Goal: Task Accomplishment & Management: Complete application form

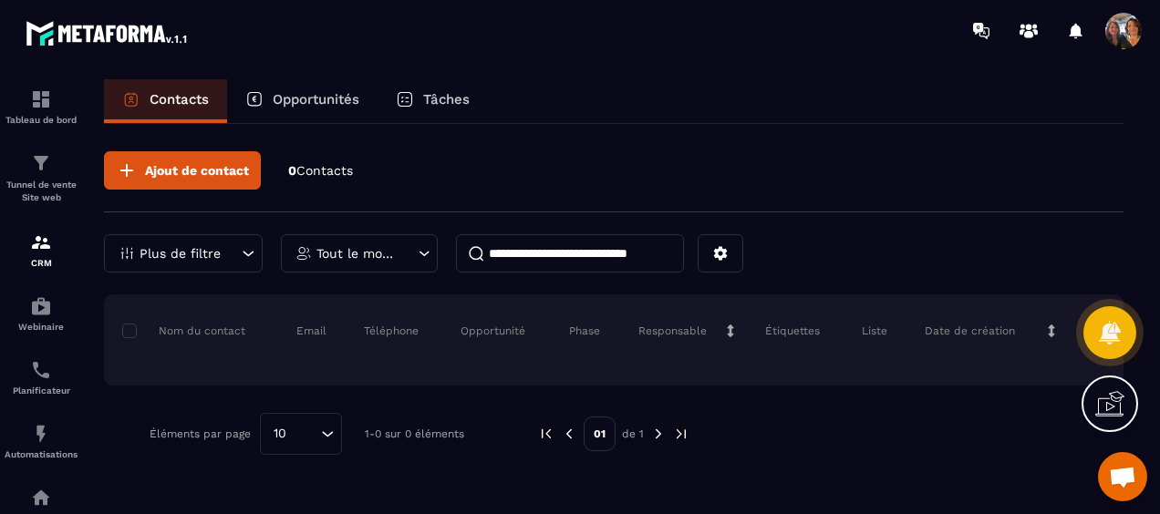
scroll to position [3928, 0]
click at [717, 255] on icon at bounding box center [721, 254] width 14 height 14
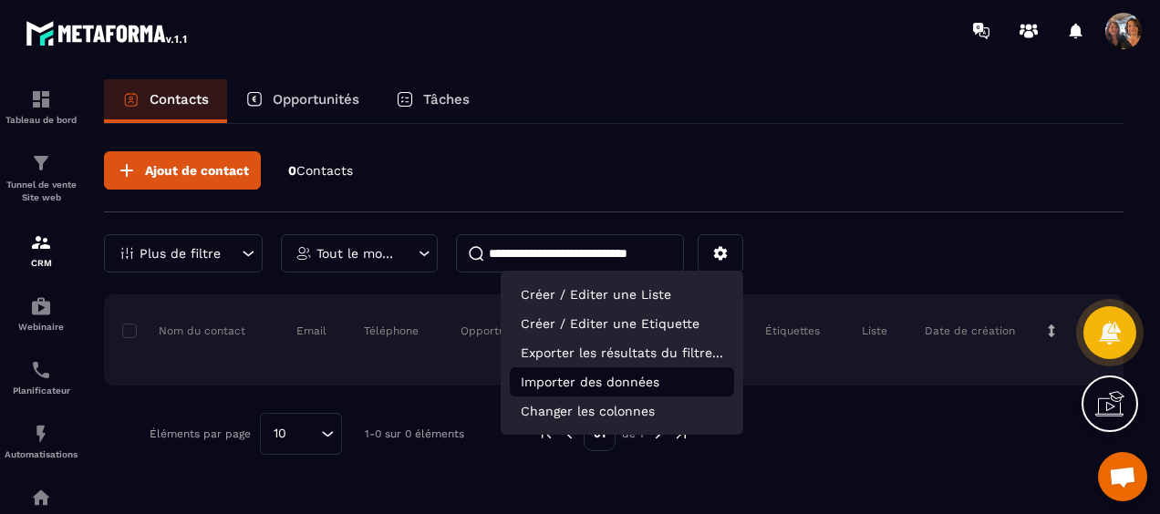
click at [644, 376] on p "Importer des données" at bounding box center [622, 381] width 224 height 29
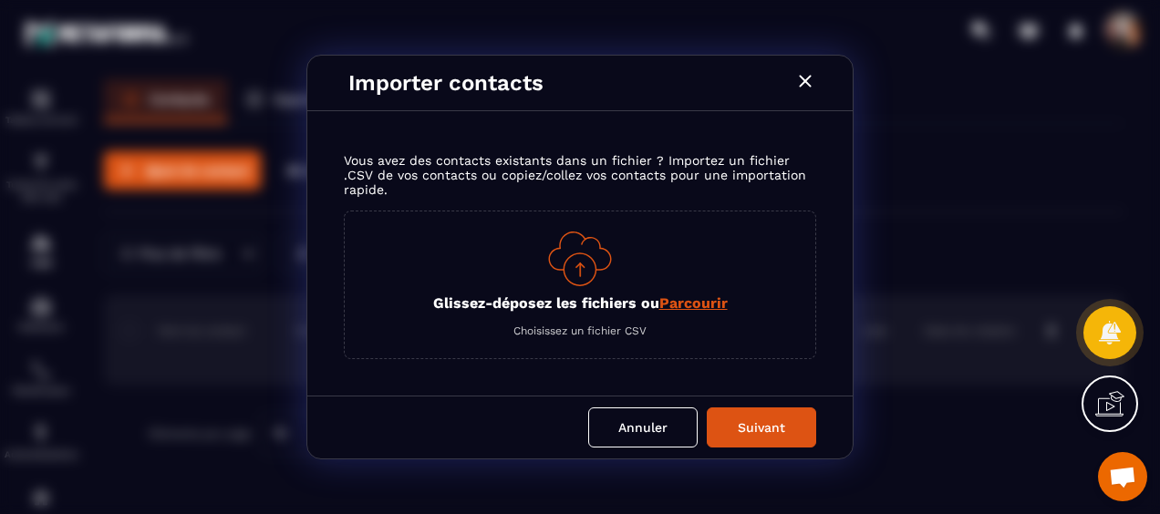
click at [707, 307] on span "Parcourir" at bounding box center [693, 302] width 68 height 17
click at [0, 0] on input "Glissez-déposez les fichiers ou Parcourir" at bounding box center [0, 0] width 0 height 0
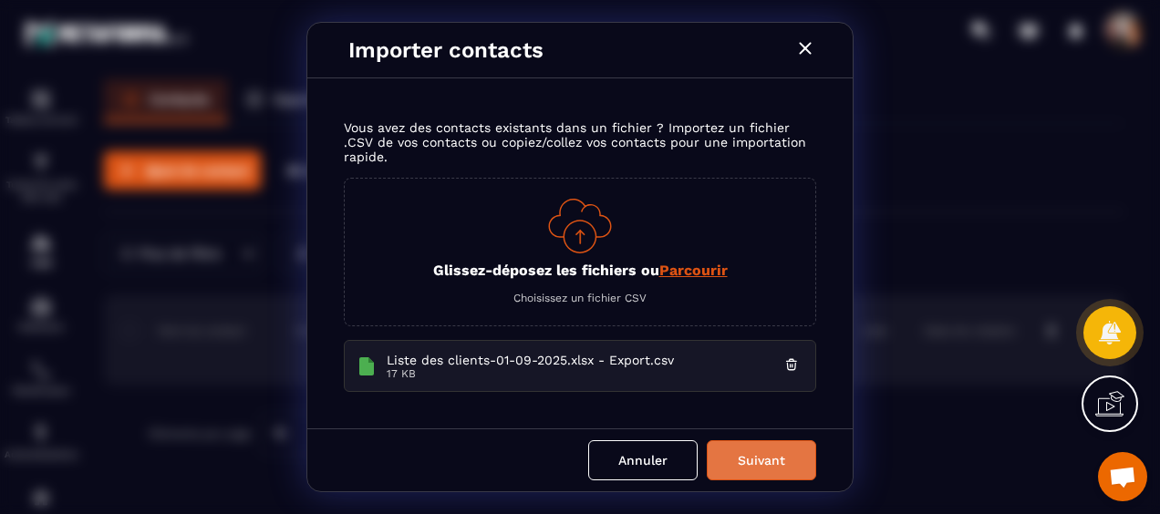
click at [773, 461] on button "Suivant" at bounding box center [761, 460] width 109 height 40
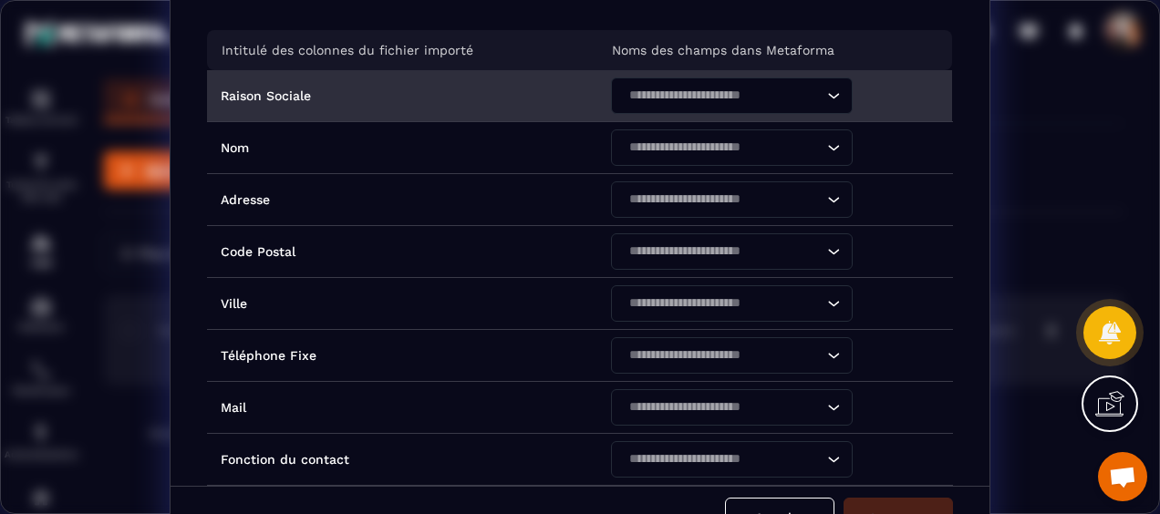
click at [824, 93] on icon "Search for option" at bounding box center [833, 96] width 18 height 18
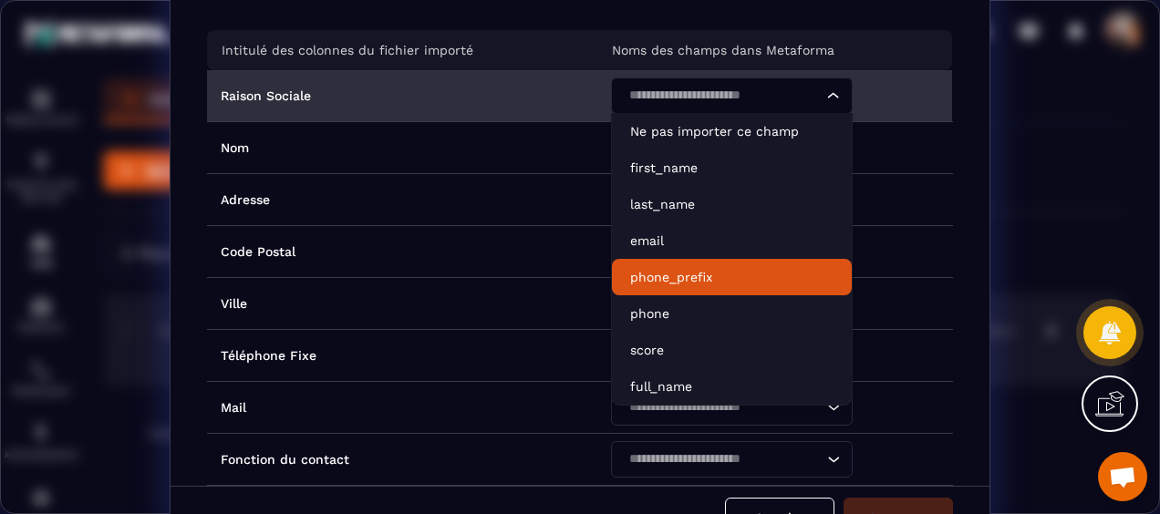
scroll to position [182, 0]
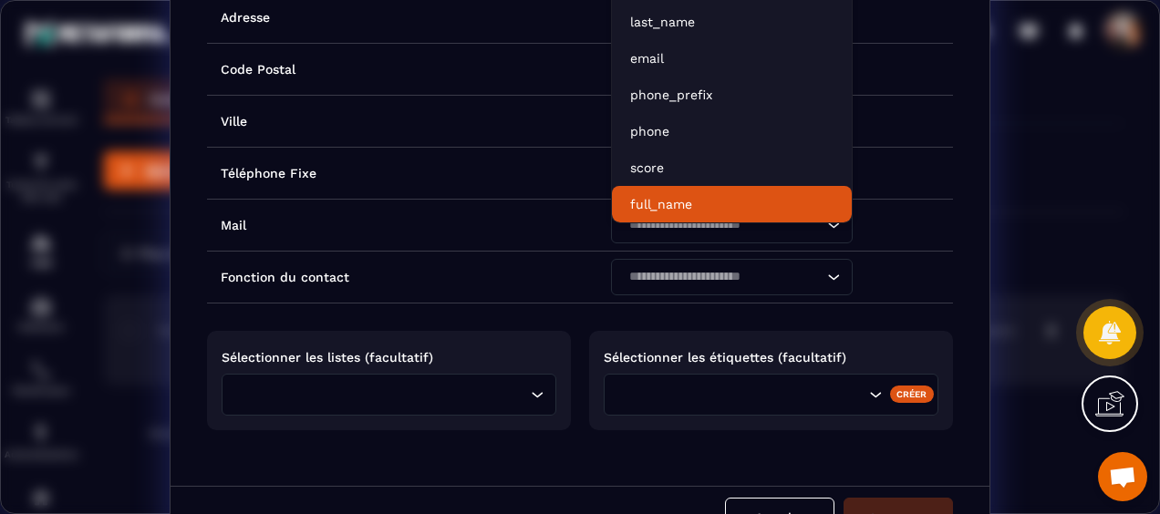
click at [686, 211] on p "full_name" at bounding box center [731, 204] width 203 height 18
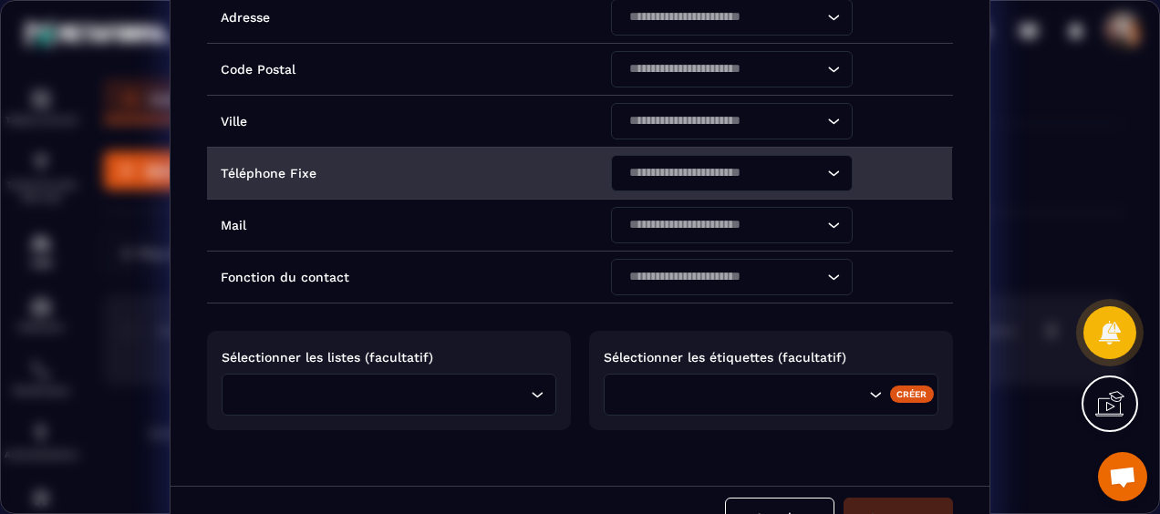
scroll to position [0, 0]
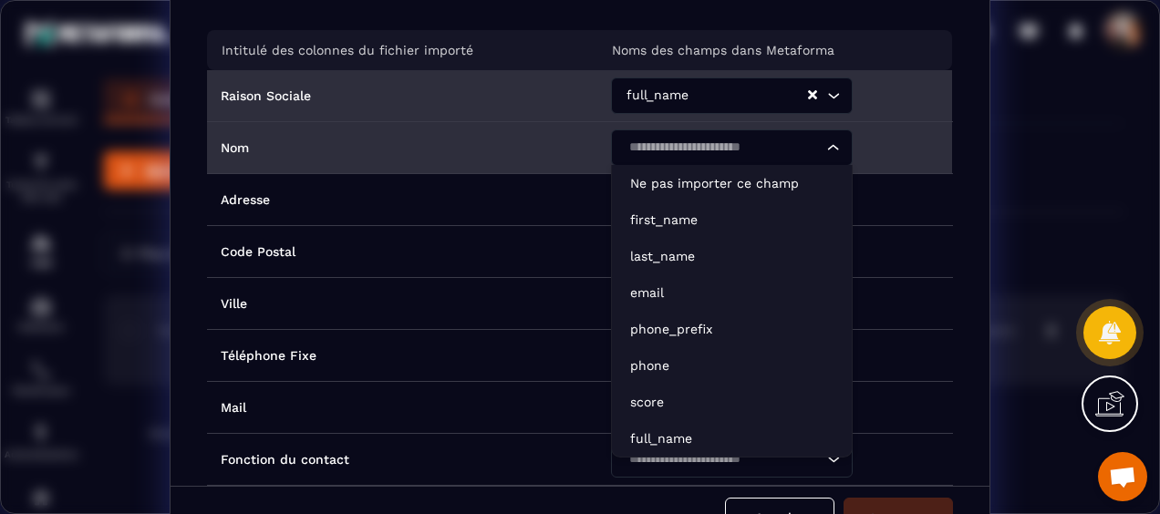
click at [826, 154] on icon "Search for option" at bounding box center [833, 148] width 18 height 18
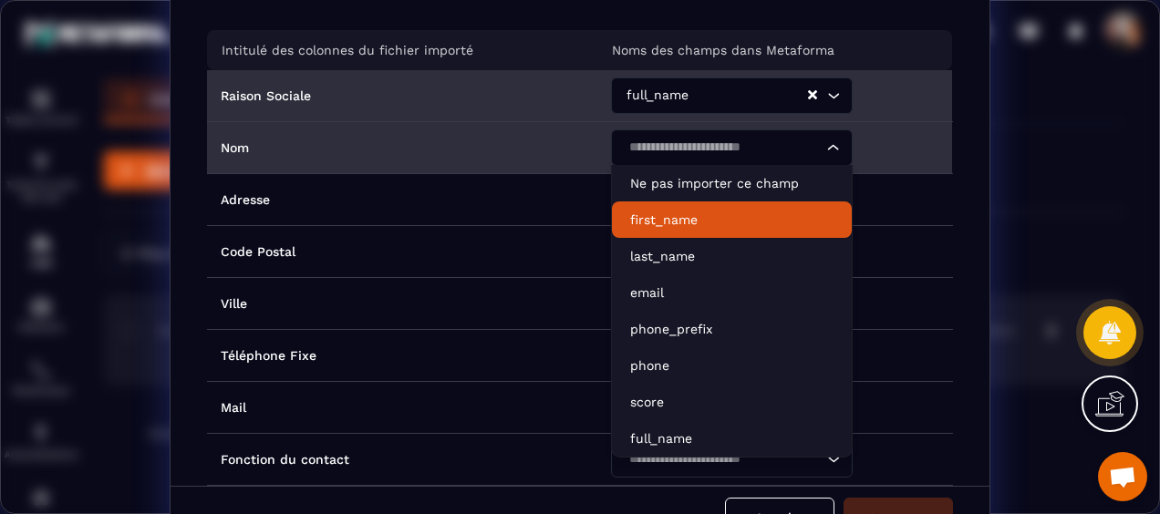
click at [724, 213] on p "first_name" at bounding box center [731, 220] width 203 height 18
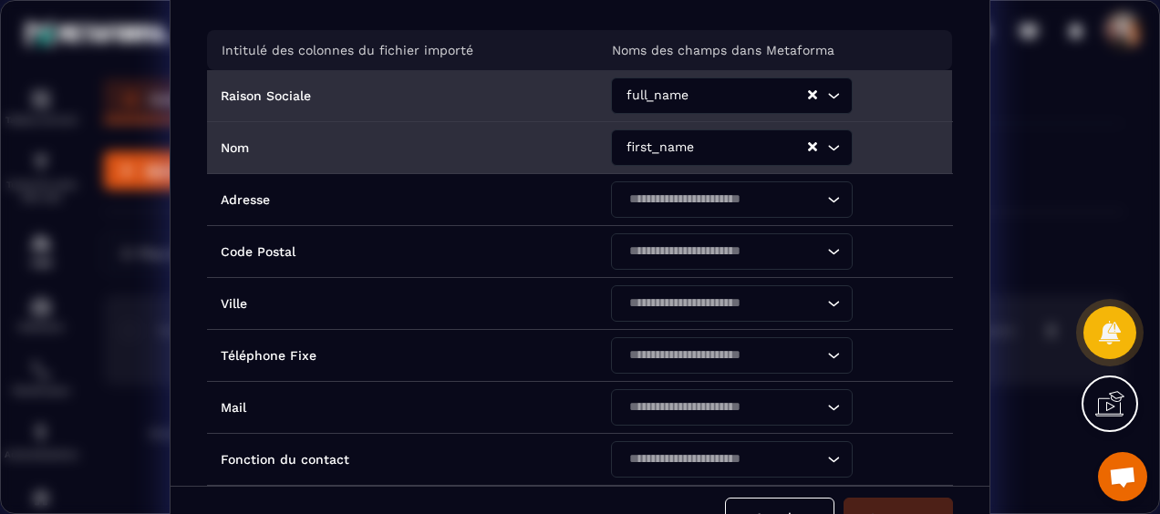
click at [824, 102] on icon "Search for option" at bounding box center [833, 96] width 18 height 18
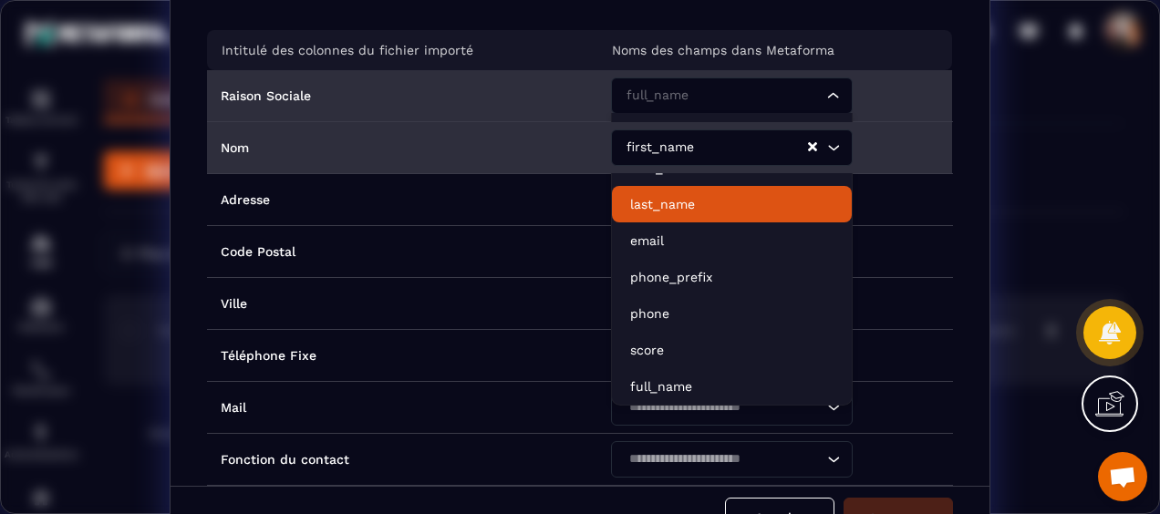
click at [710, 198] on p "last_name" at bounding box center [731, 204] width 203 height 18
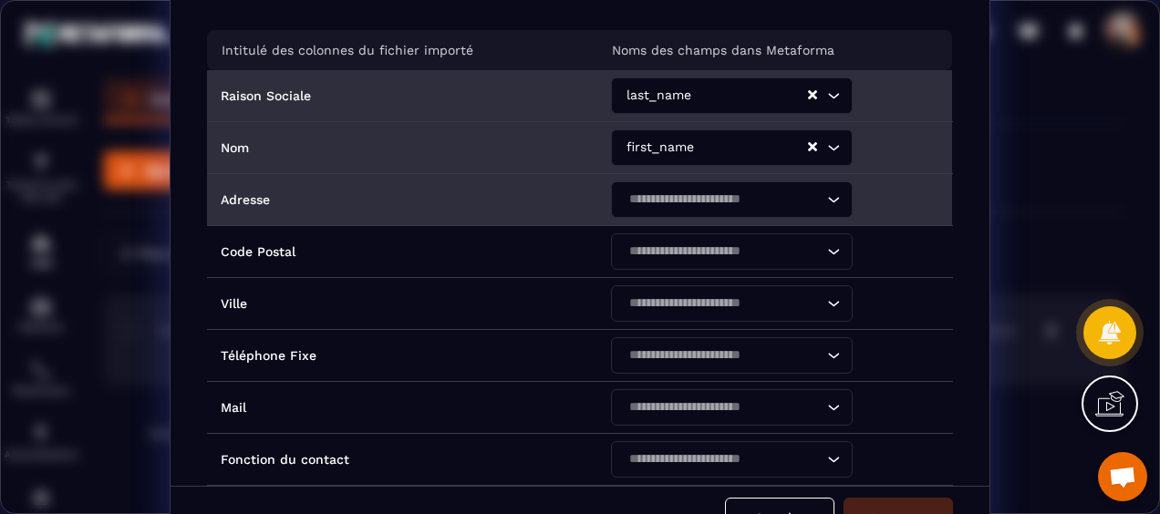
click at [824, 199] on icon "Search for option" at bounding box center [833, 200] width 18 height 18
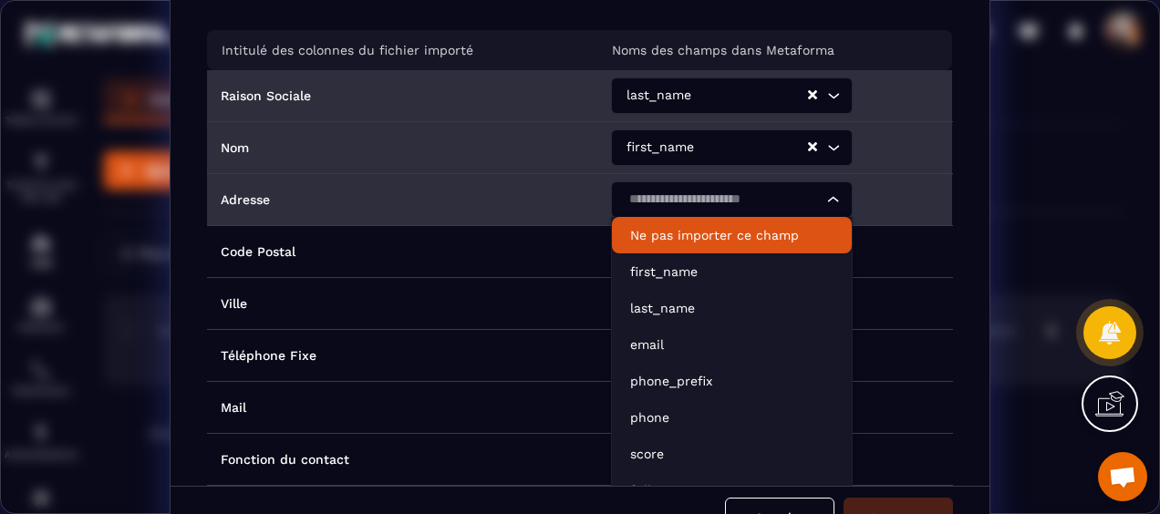
click at [737, 204] on input "Search for option" at bounding box center [723, 200] width 200 height 20
click at [829, 201] on icon "Search for option" at bounding box center [833, 200] width 18 height 18
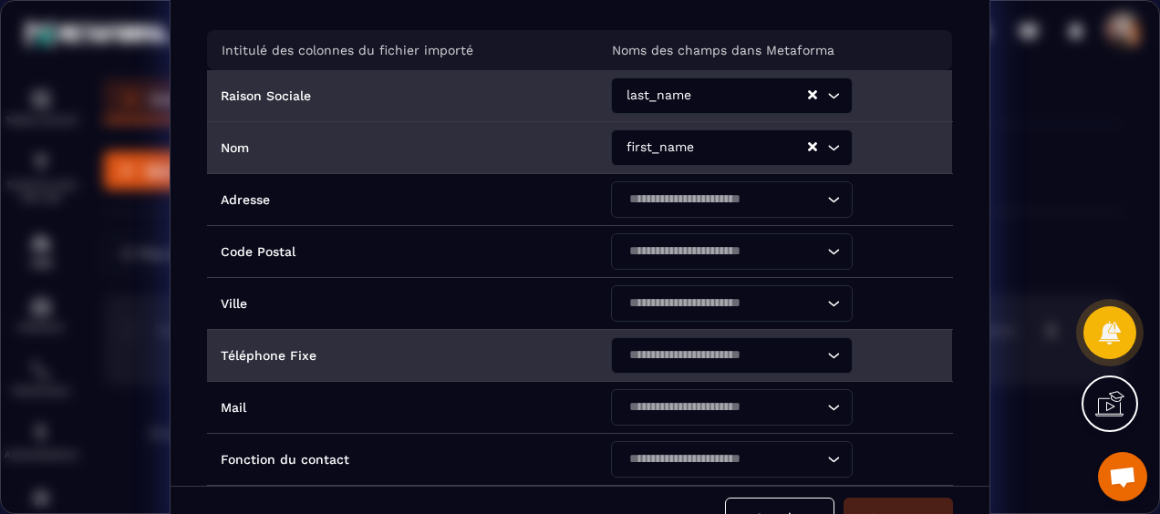
click at [824, 356] on icon "Search for option" at bounding box center [833, 355] width 18 height 18
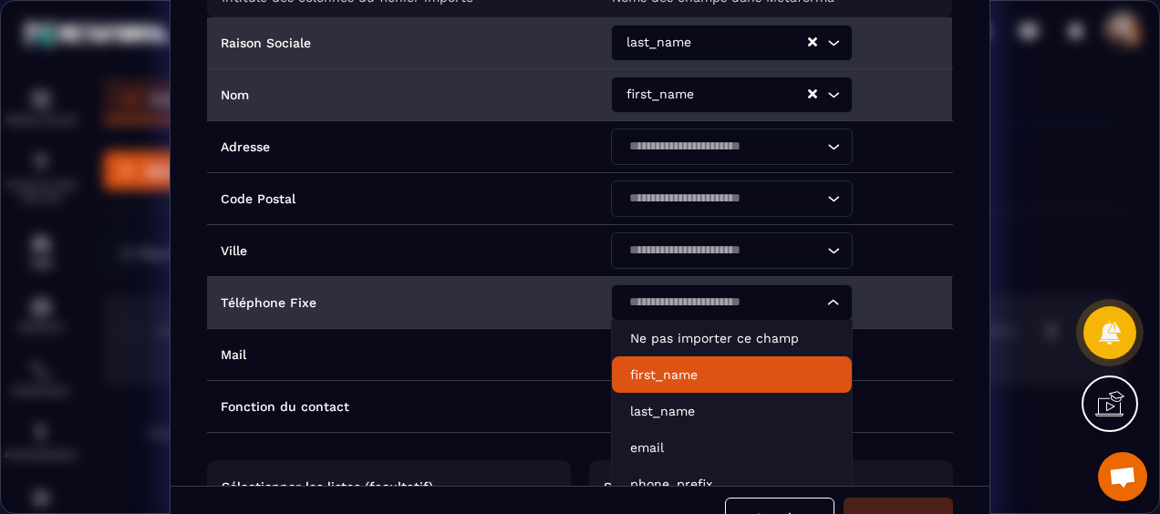
scroll to position [91, 0]
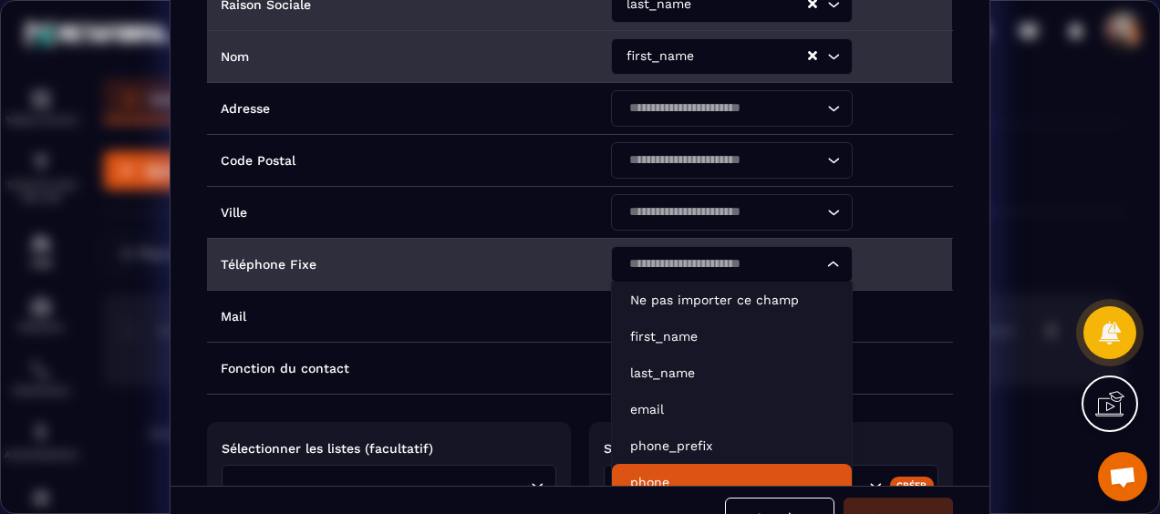
click at [705, 474] on p "phone" at bounding box center [731, 482] width 203 height 18
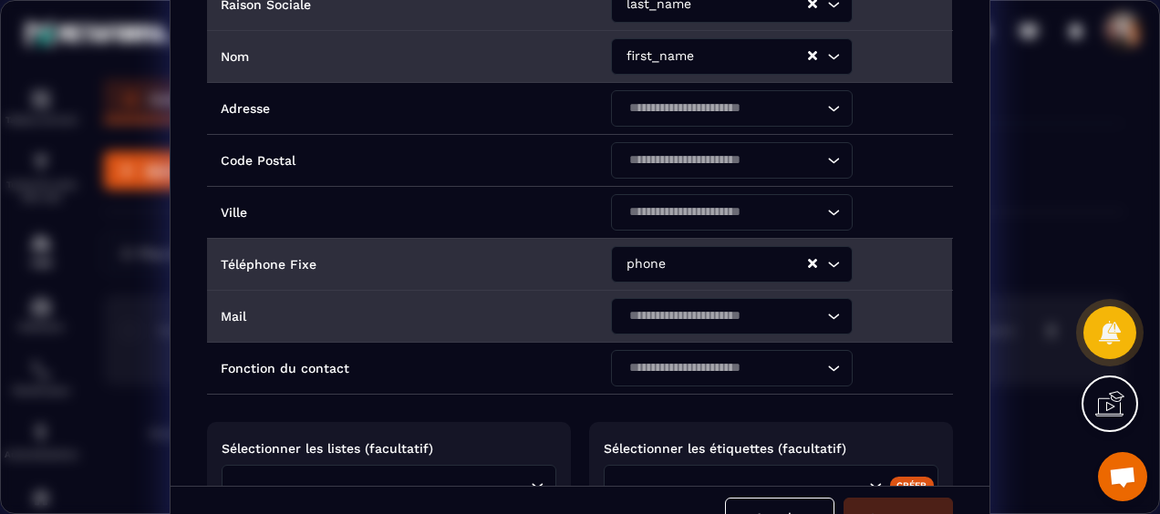
click at [824, 313] on icon "Search for option" at bounding box center [833, 316] width 18 height 18
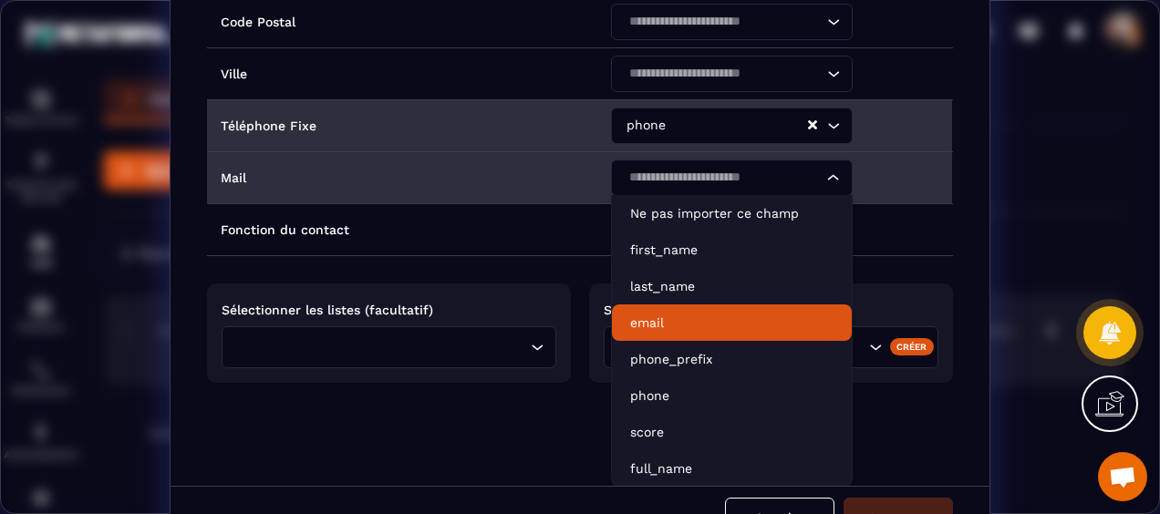
click at [702, 324] on p "email" at bounding box center [731, 323] width 203 height 18
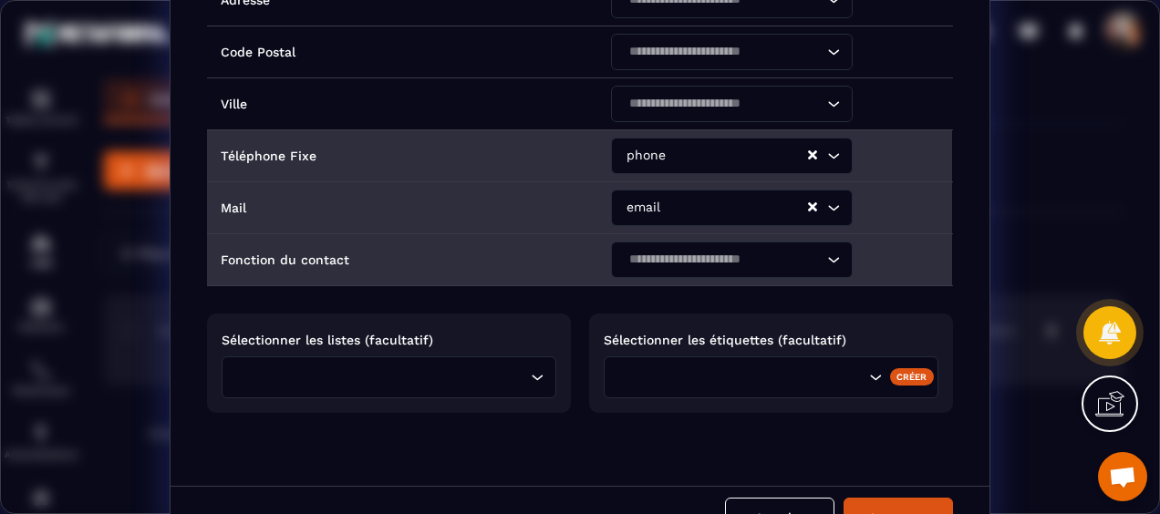
scroll to position [198, 0]
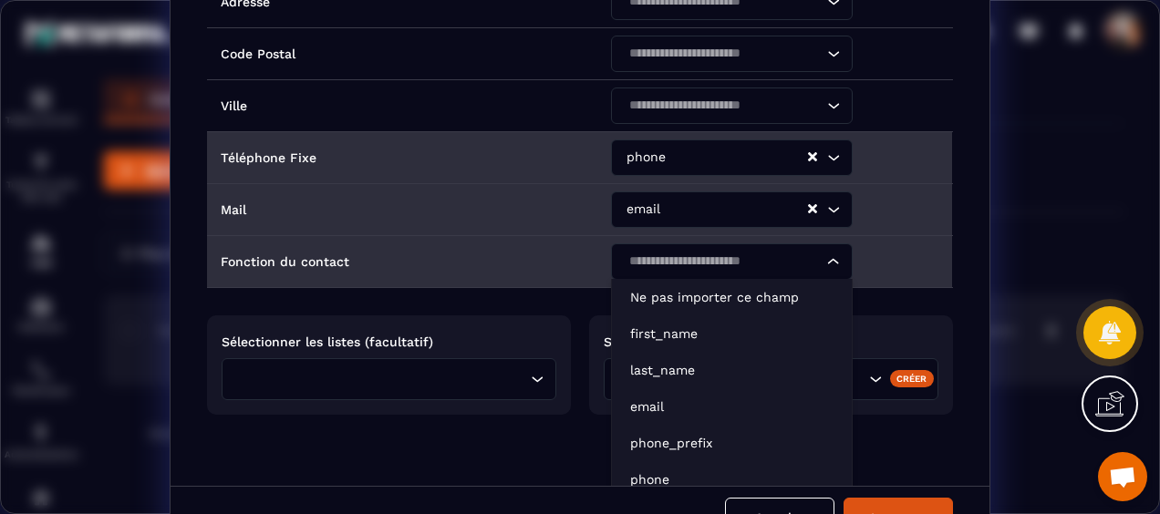
click at [824, 256] on icon "Search for option" at bounding box center [833, 262] width 18 height 18
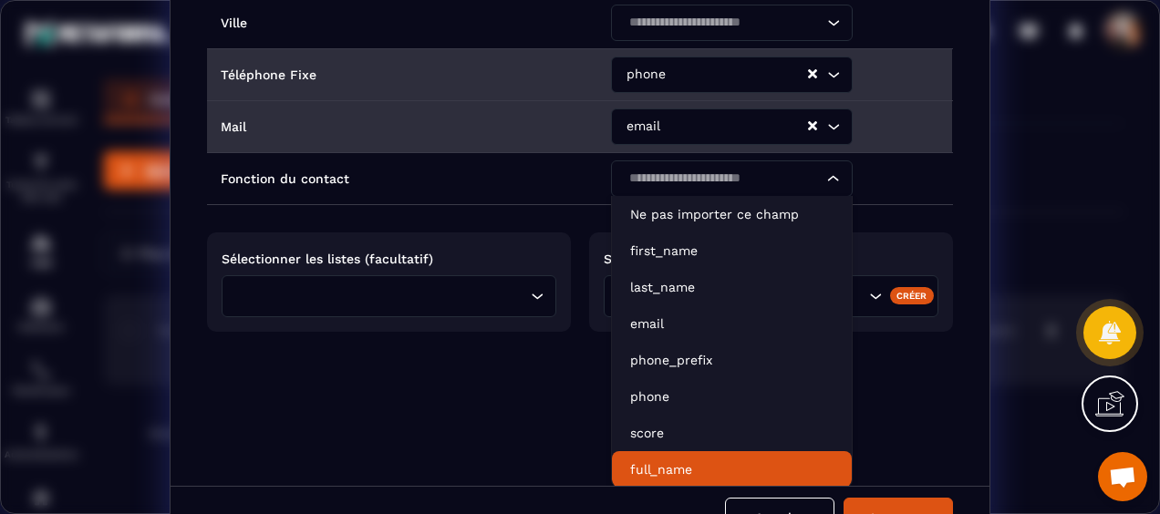
scroll to position [35, 0]
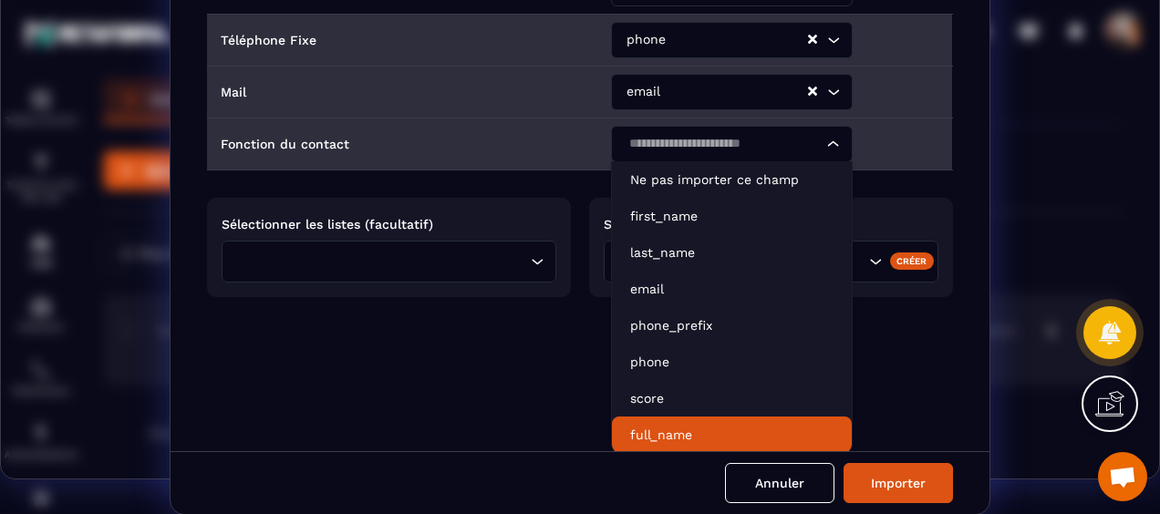
click at [712, 426] on p "full_name" at bounding box center [731, 435] width 203 height 18
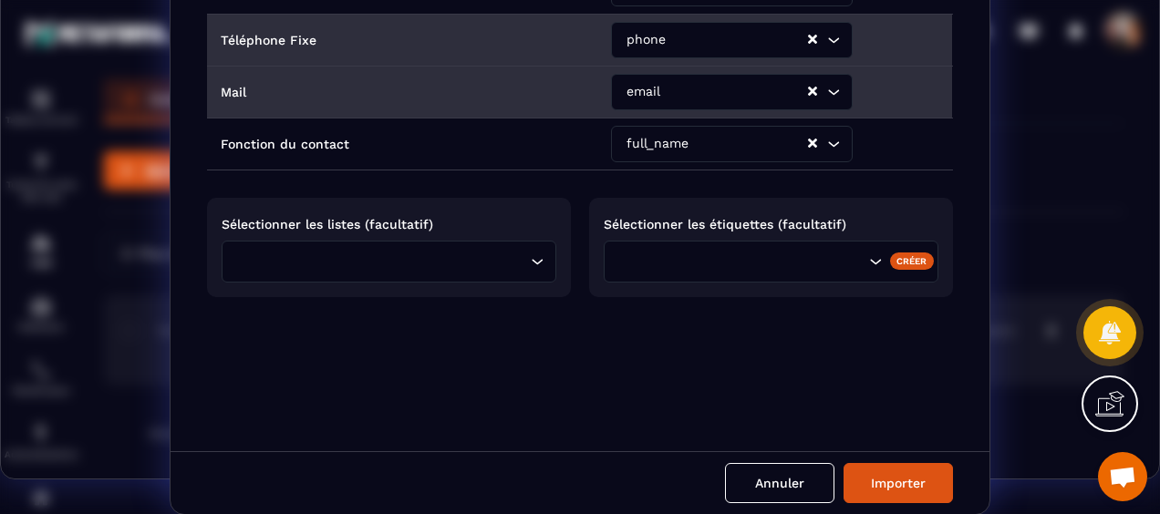
scroll to position [198, 0]
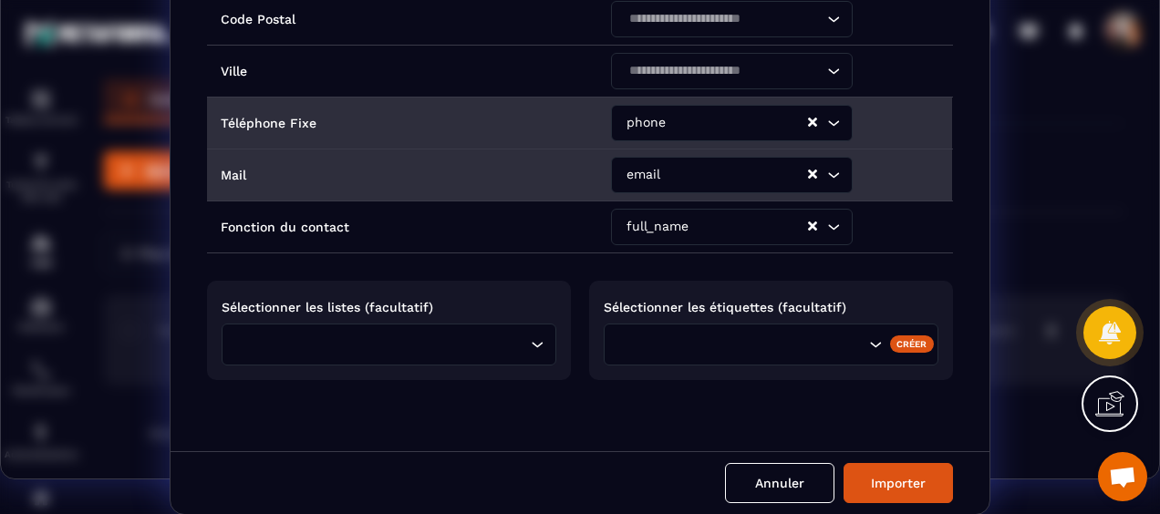
click at [528, 339] on icon "Search for option" at bounding box center [537, 344] width 18 height 18
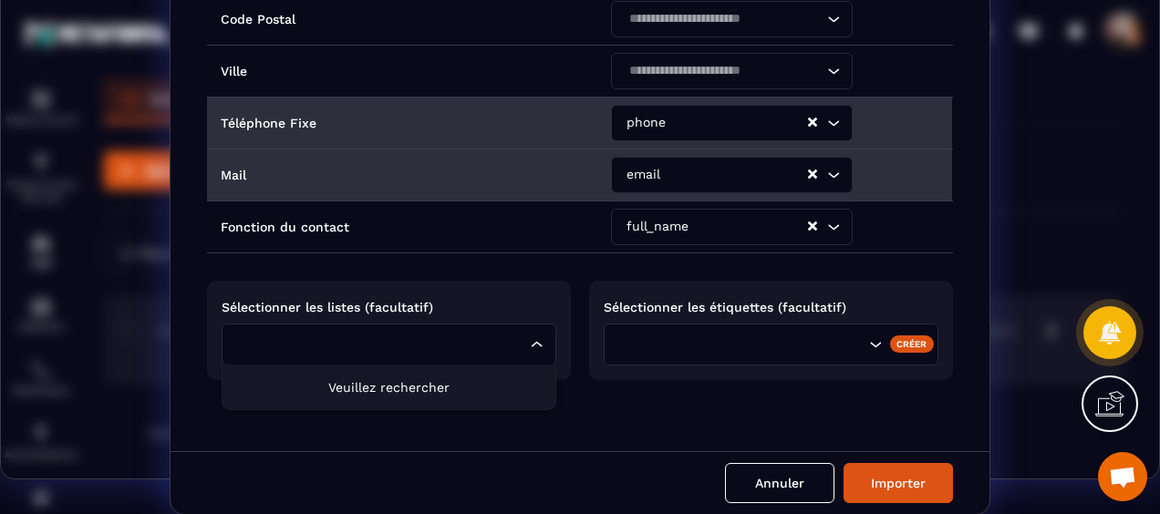
click at [528, 339] on icon "Search for option" at bounding box center [537, 344] width 18 height 18
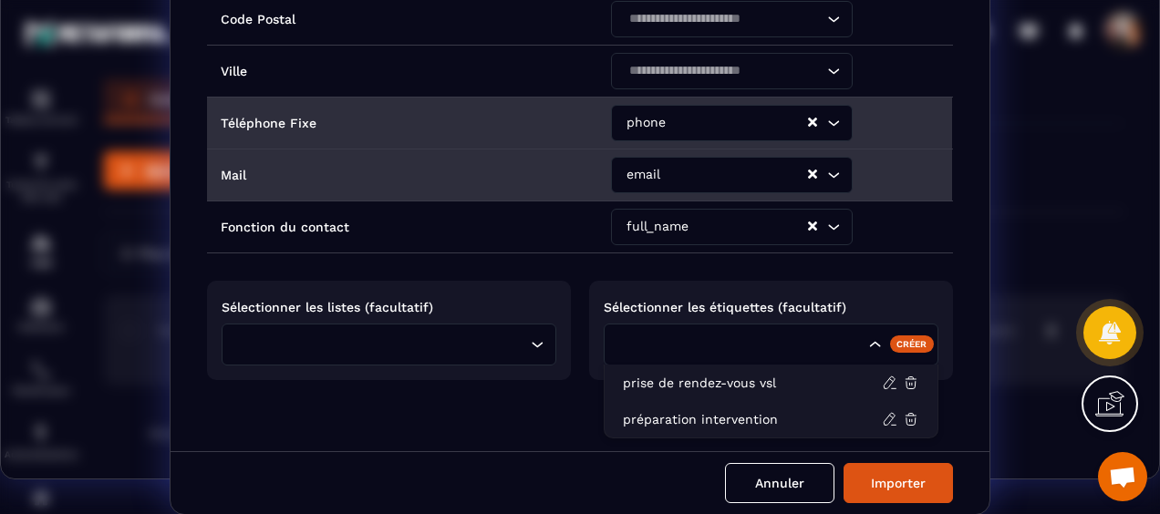
click at [866, 344] on icon "Search for option" at bounding box center [875, 344] width 18 height 18
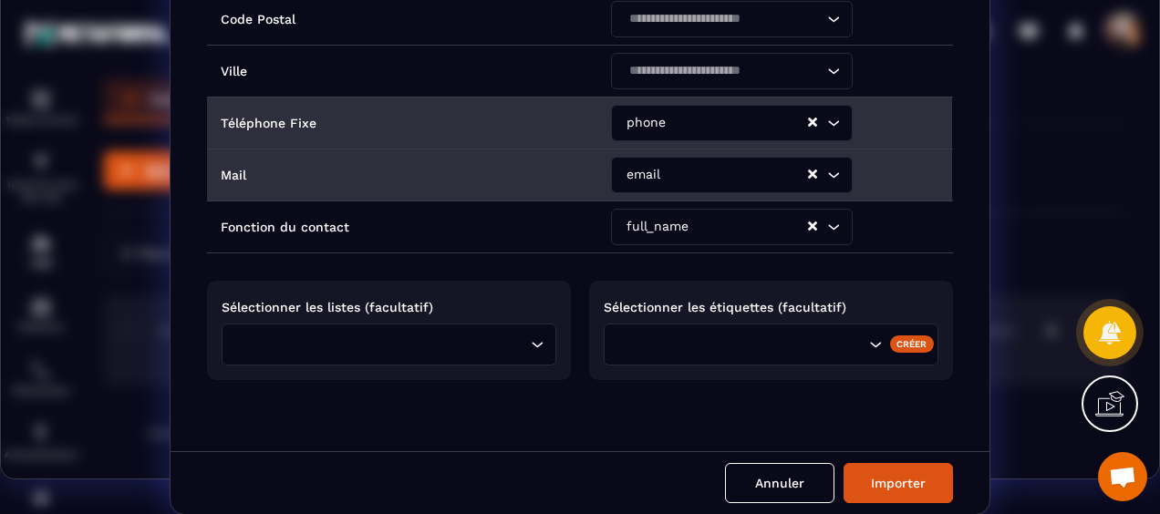
click at [866, 344] on icon "Search for option" at bounding box center [875, 344] width 18 height 18
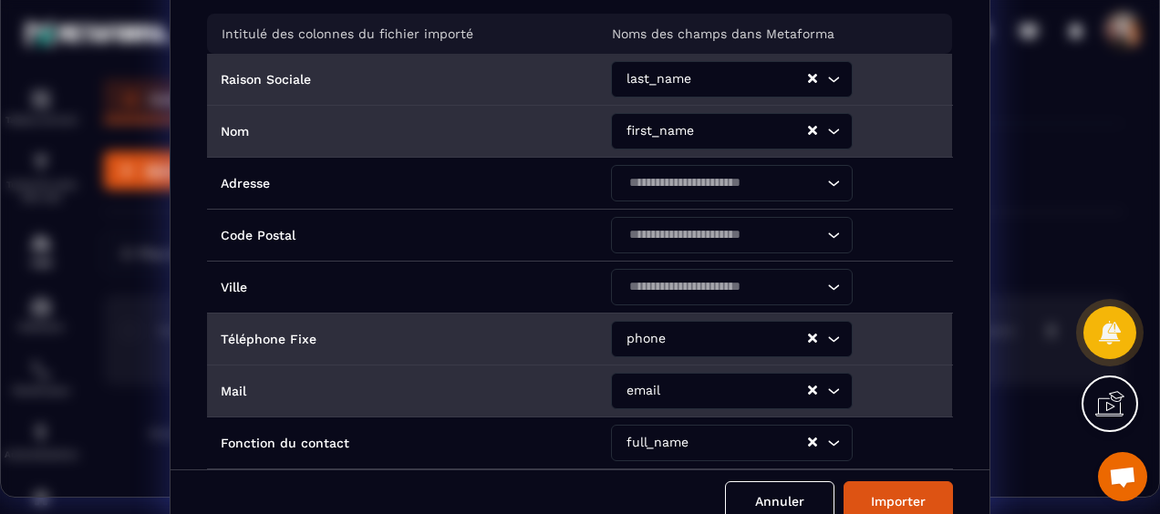
scroll to position [0, 0]
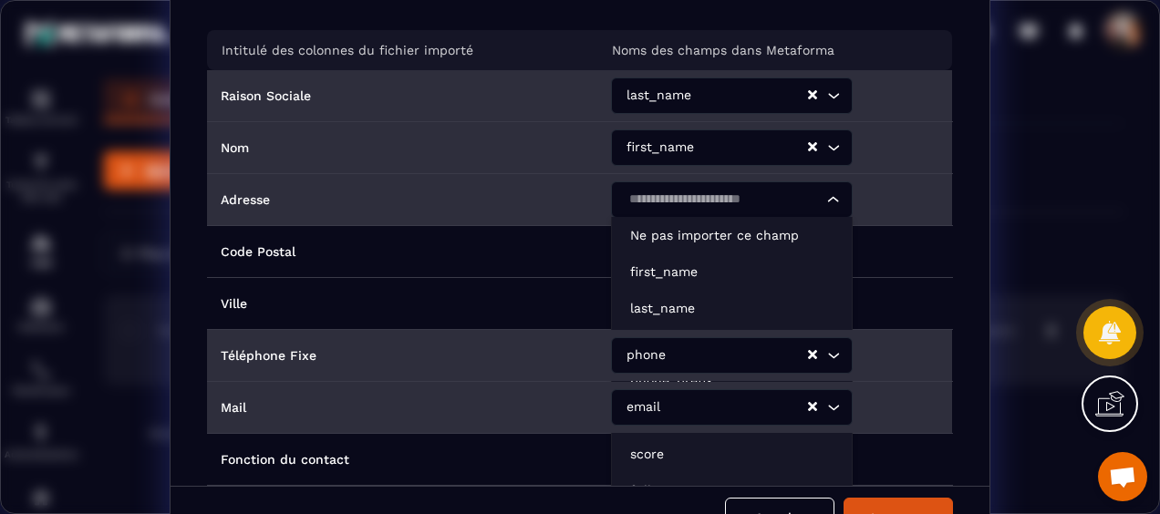
click at [824, 204] on icon "Search for option" at bounding box center [833, 200] width 18 height 18
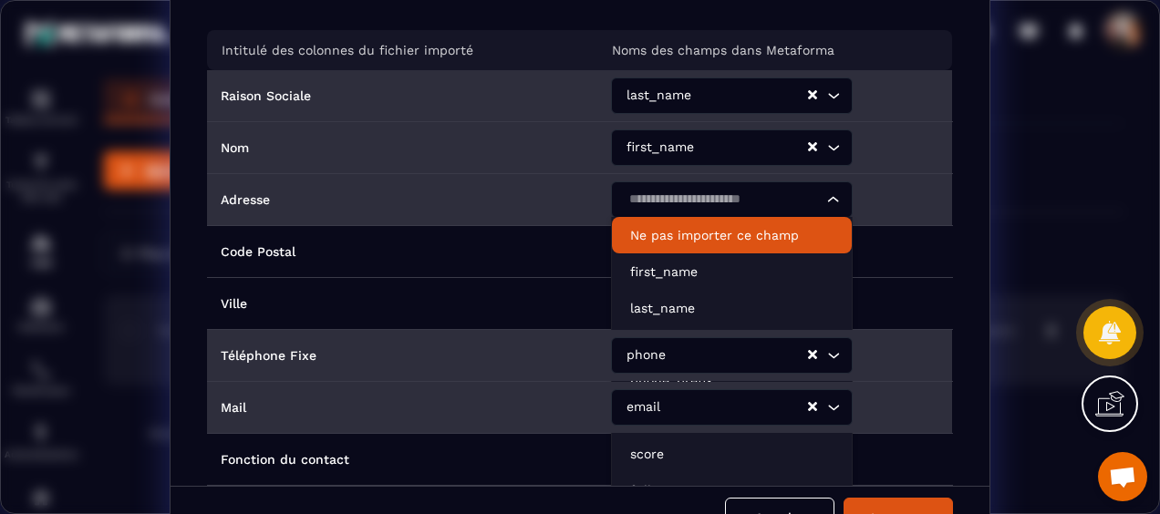
click at [748, 241] on p "Ne pas importer ce champ" at bounding box center [731, 235] width 203 height 18
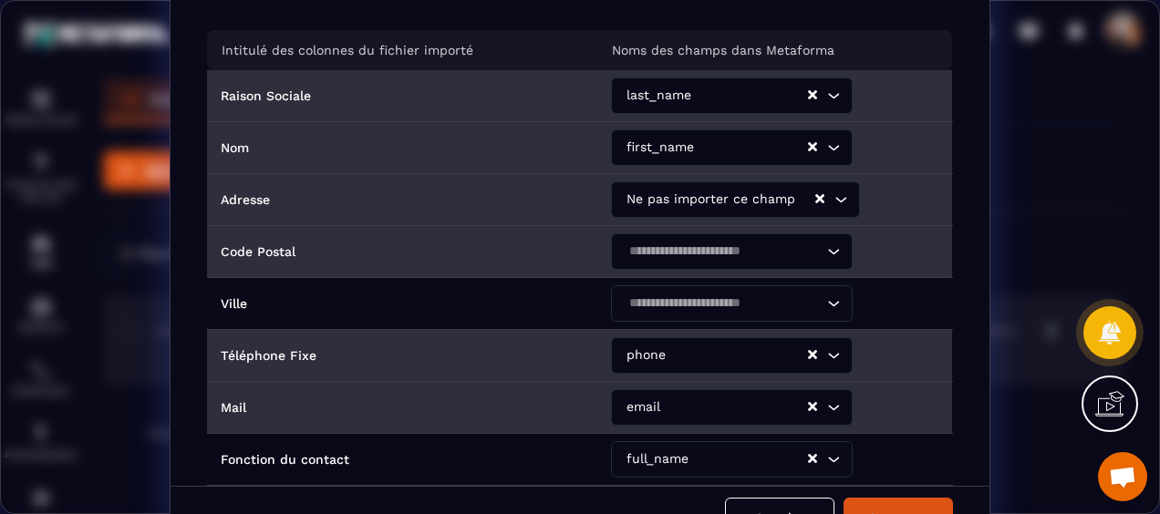
click at [824, 252] on icon "Search for option" at bounding box center [833, 251] width 18 height 18
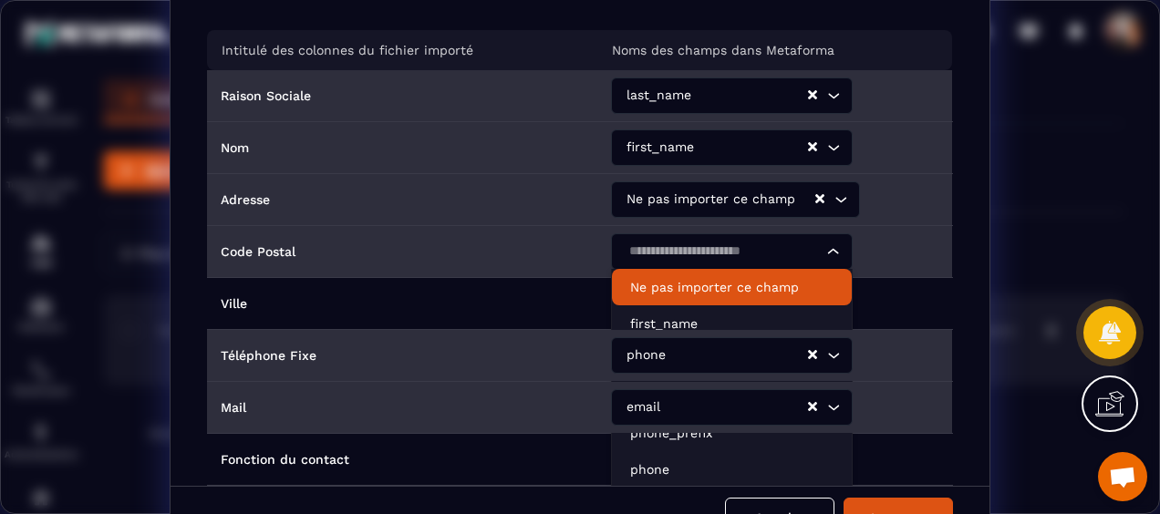
click at [779, 292] on p "Ne pas importer ce champ" at bounding box center [731, 287] width 203 height 18
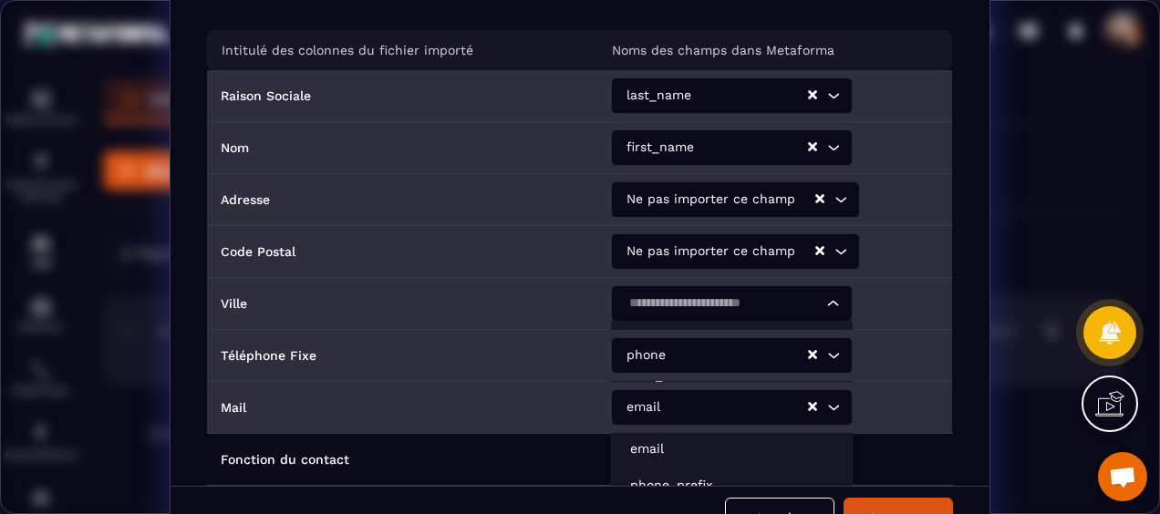
click at [810, 295] on input "Search for option" at bounding box center [723, 304] width 200 height 20
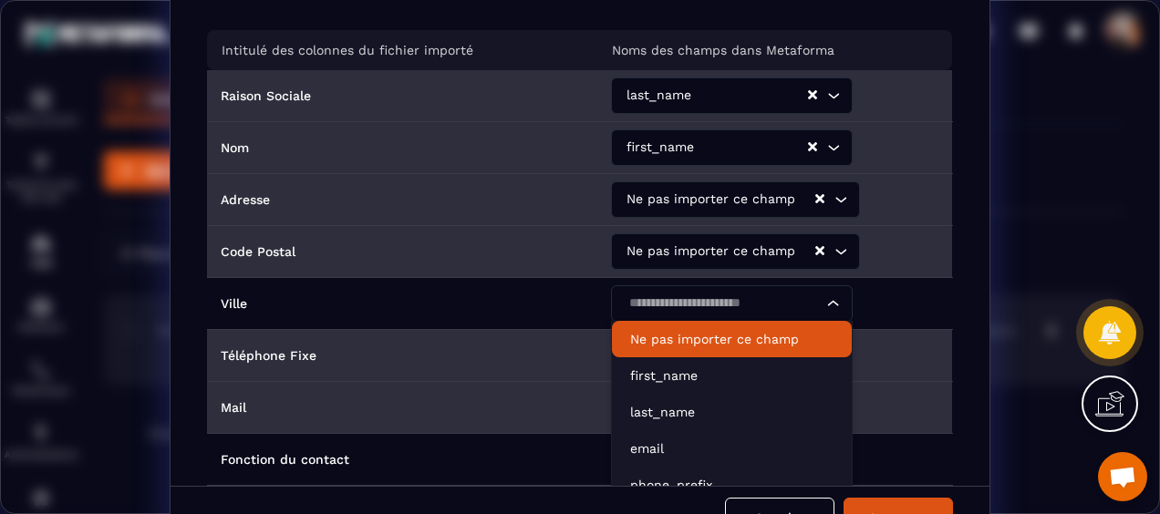
click at [779, 337] on p "Ne pas importer ce champ" at bounding box center [731, 339] width 203 height 18
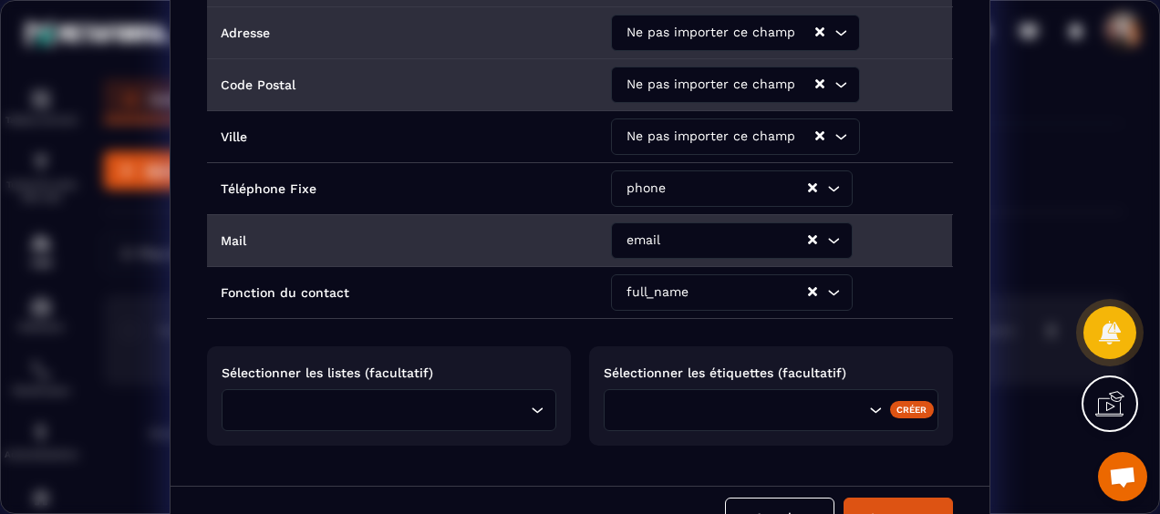
scroll to position [198, 0]
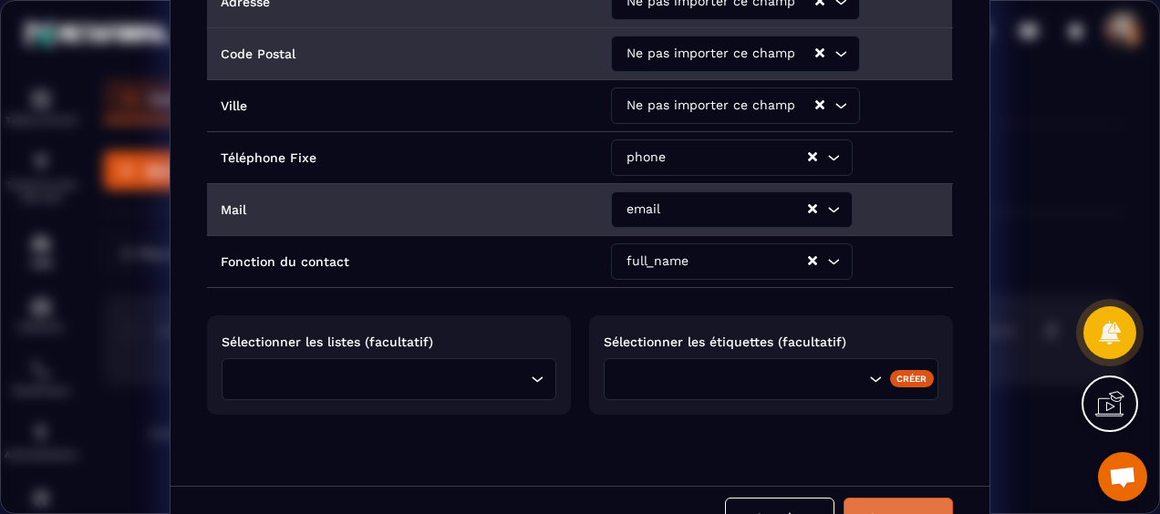
click at [897, 505] on button "Importer" at bounding box center [897, 518] width 109 height 40
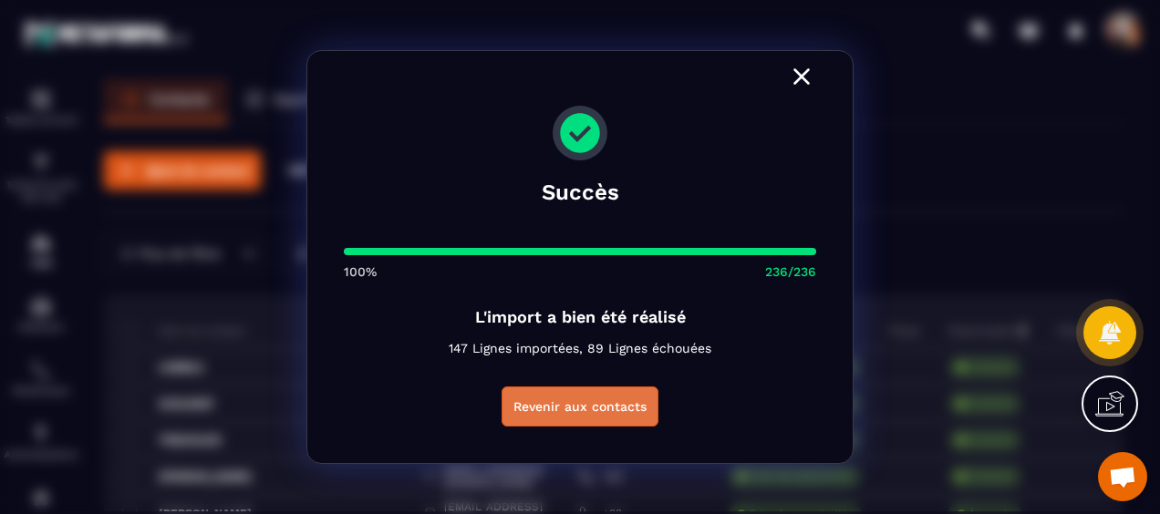
click at [613, 404] on button "Revenir aux contacts" at bounding box center [579, 407] width 157 height 40
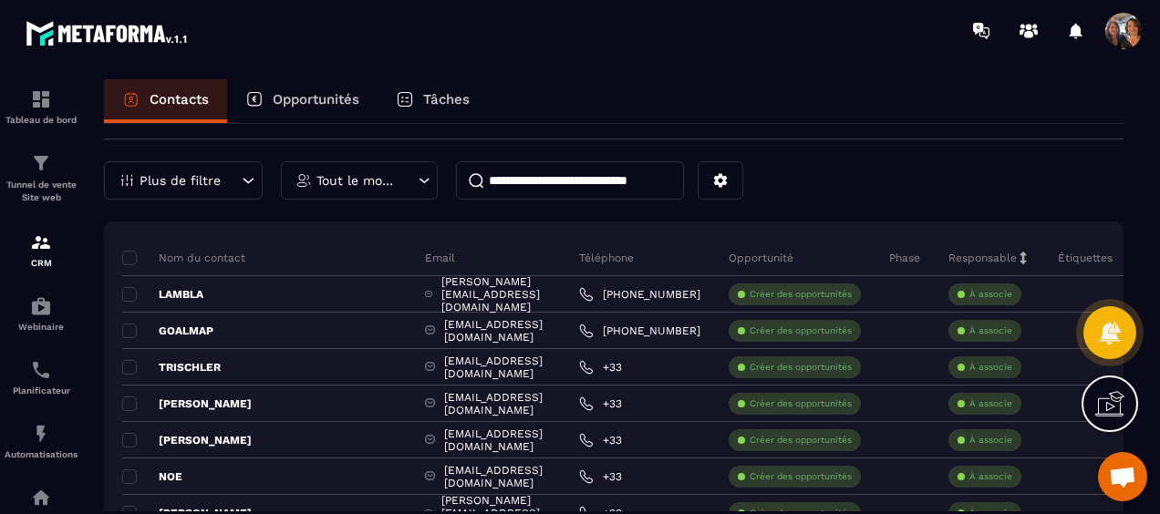
scroll to position [0, 0]
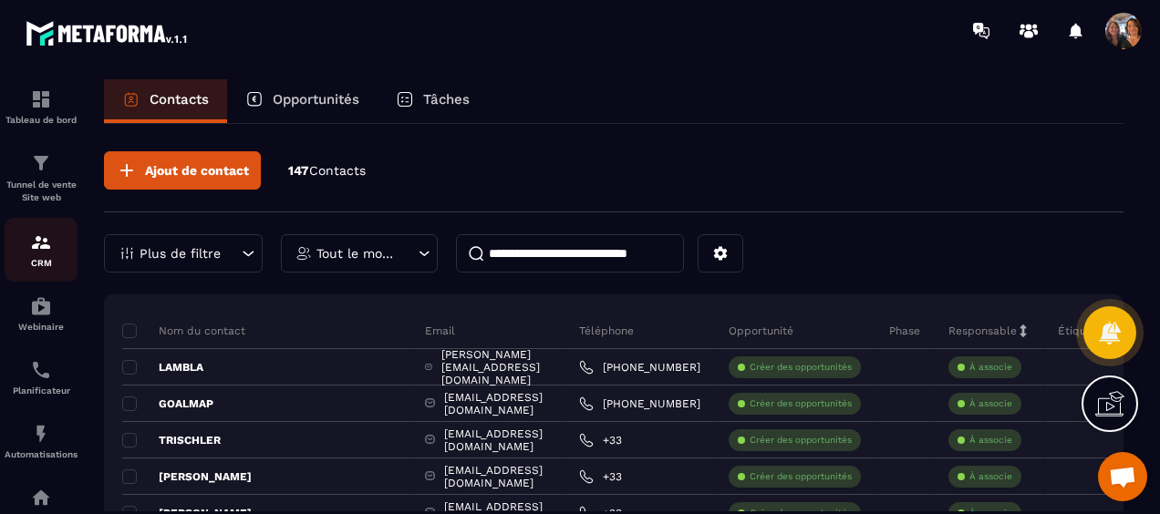
click at [29, 257] on div "CRM" at bounding box center [41, 250] width 73 height 36
click at [46, 257] on div "CRM" at bounding box center [41, 250] width 73 height 36
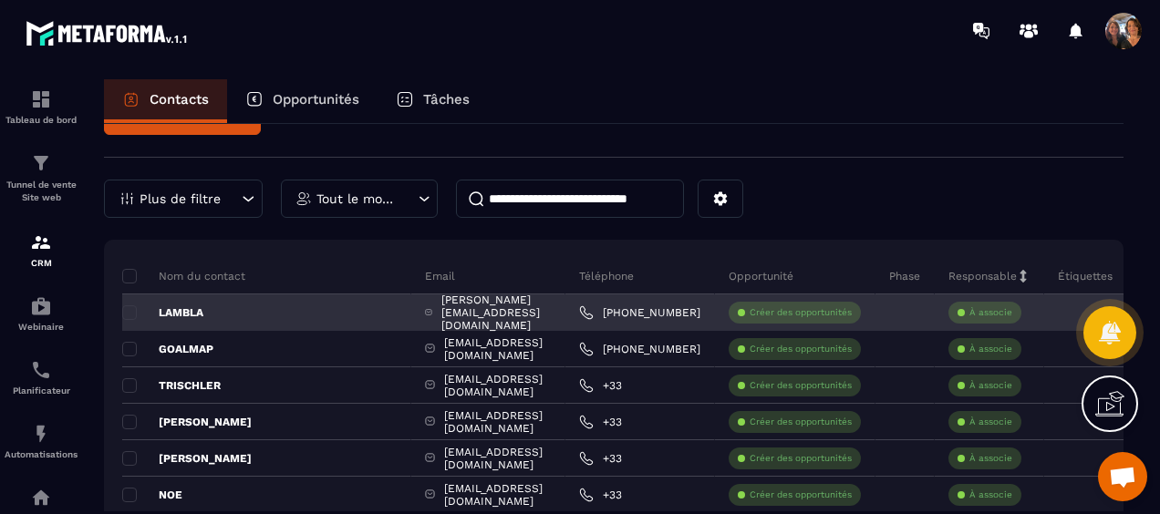
scroll to position [91, 0]
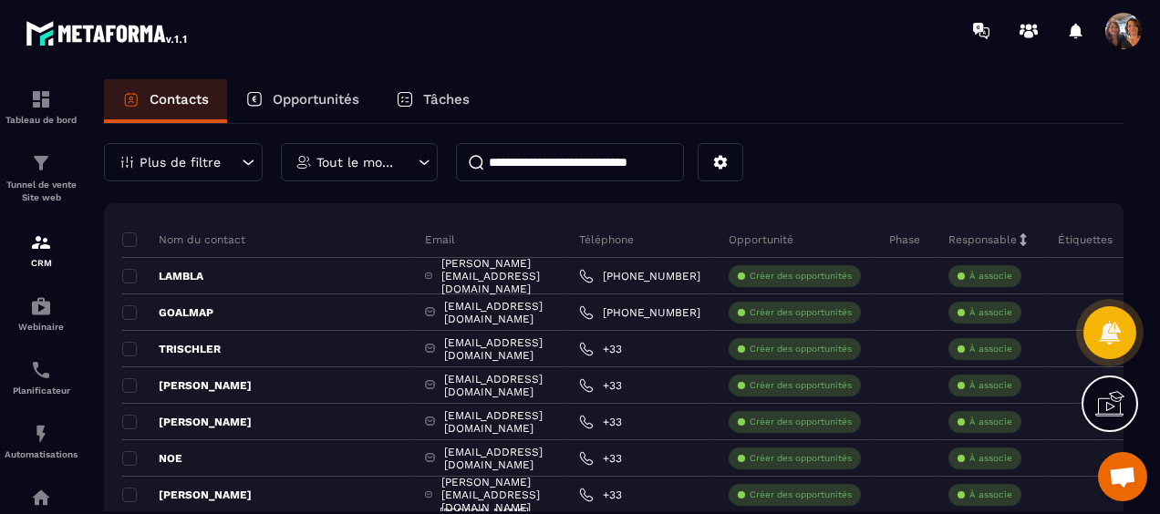
click at [370, 163] on p "Tout le monde" at bounding box center [356, 162] width 81 height 13
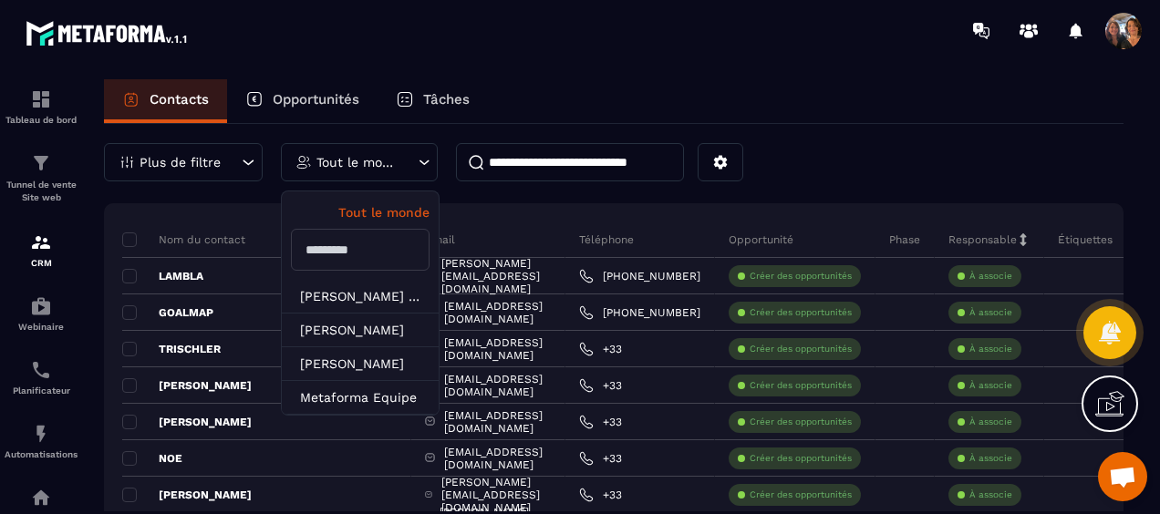
click at [370, 163] on p "Tout le monde" at bounding box center [356, 162] width 81 height 13
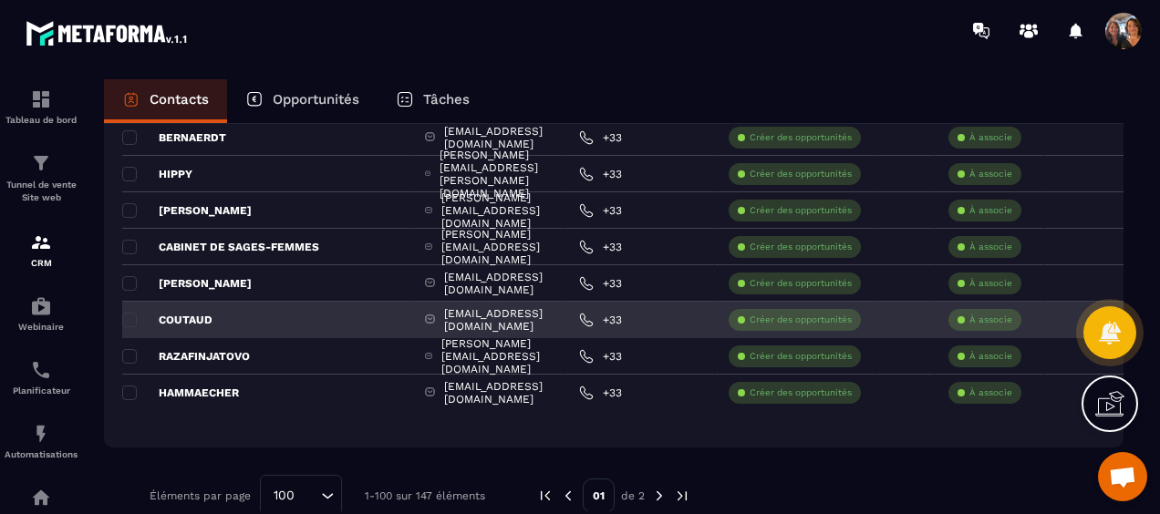
scroll to position [3616, 0]
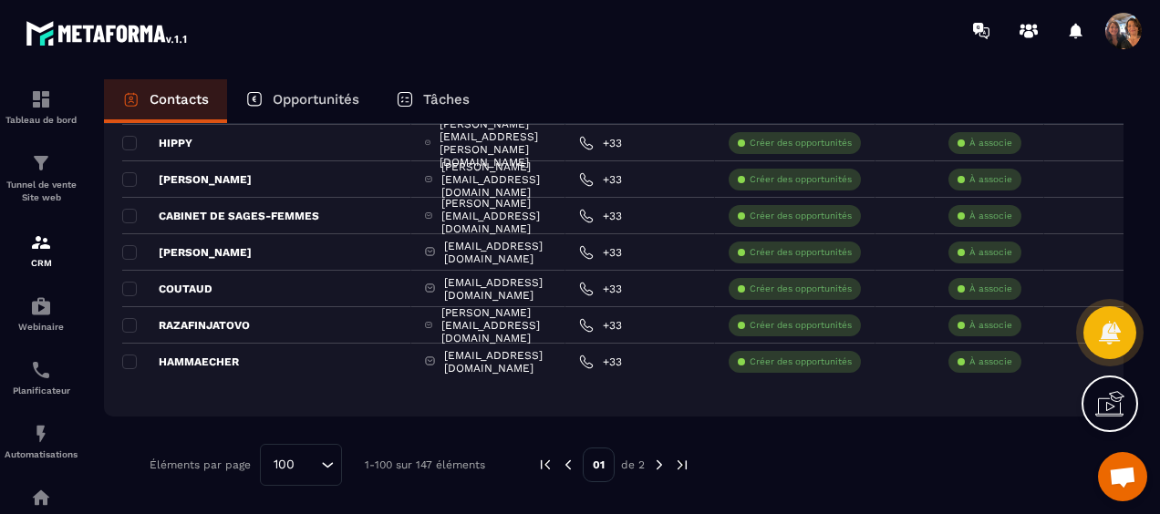
click at [684, 459] on img at bounding box center [682, 465] width 16 height 16
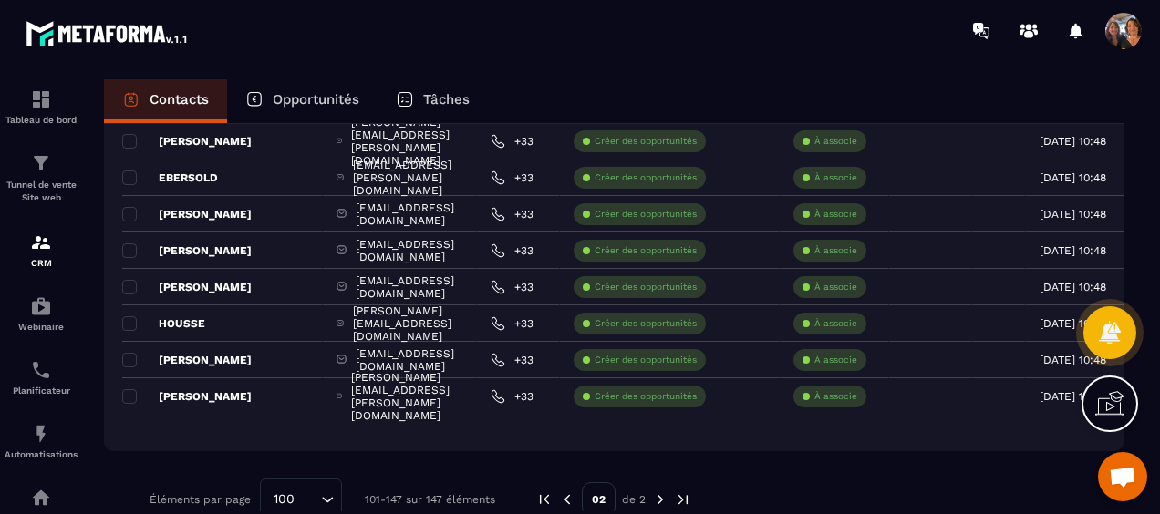
scroll to position [1683, 0]
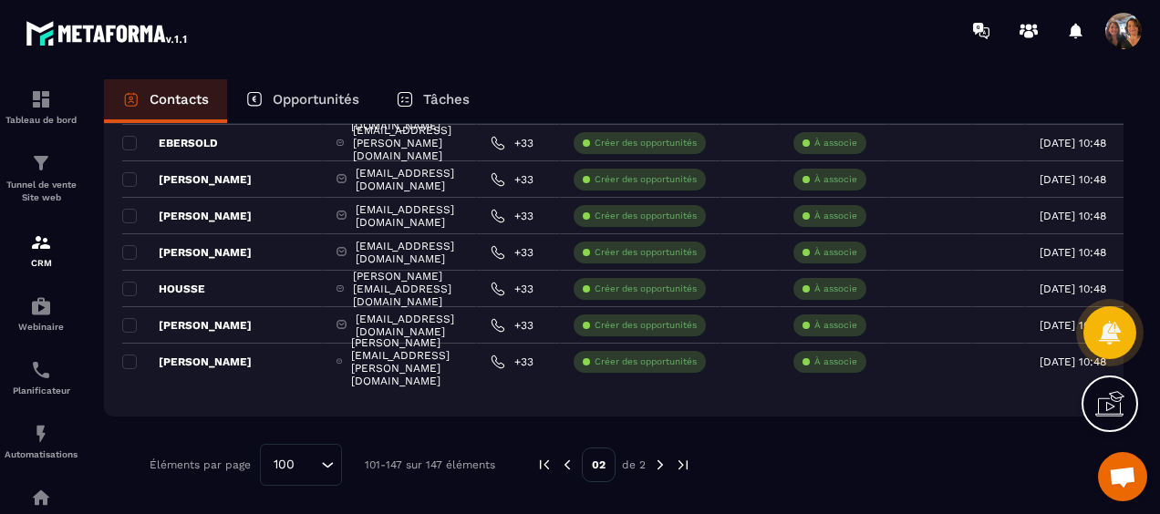
click at [677, 462] on img at bounding box center [683, 465] width 16 height 16
click at [542, 461] on img at bounding box center [544, 465] width 16 height 16
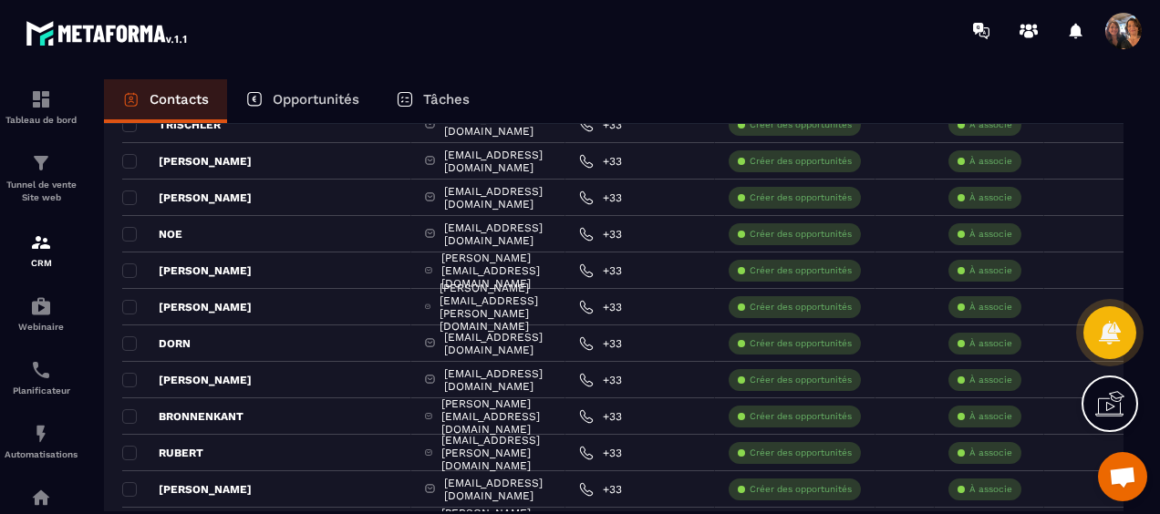
scroll to position [0, 0]
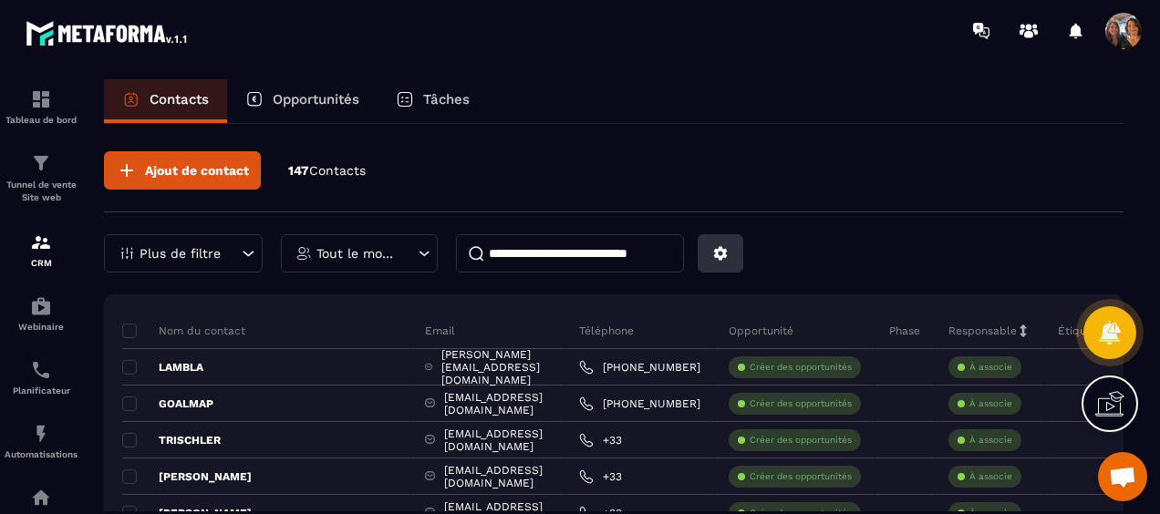
click at [716, 255] on icon at bounding box center [721, 254] width 14 height 14
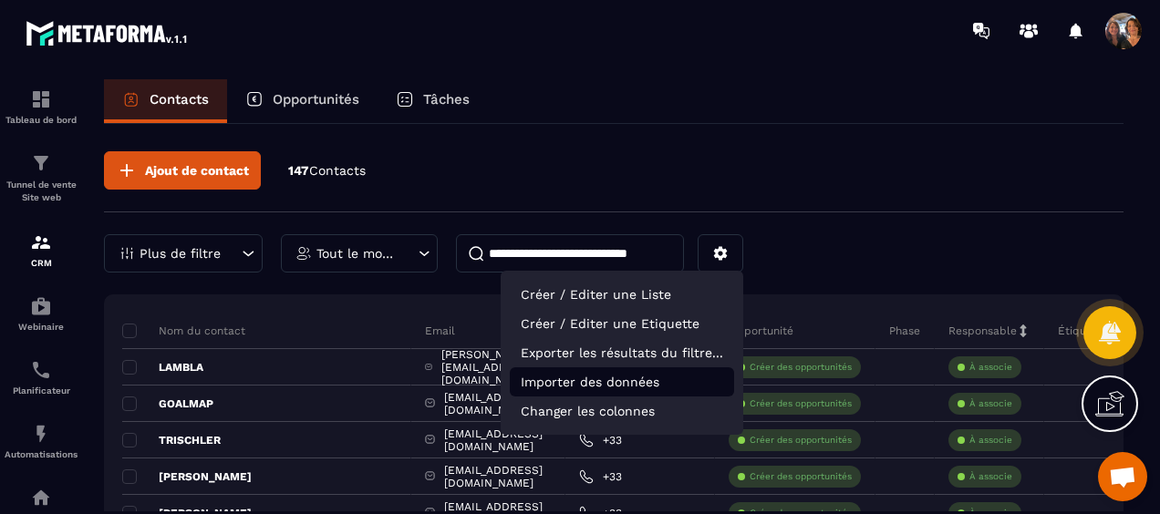
click at [604, 388] on p "Importer des données" at bounding box center [622, 381] width 224 height 29
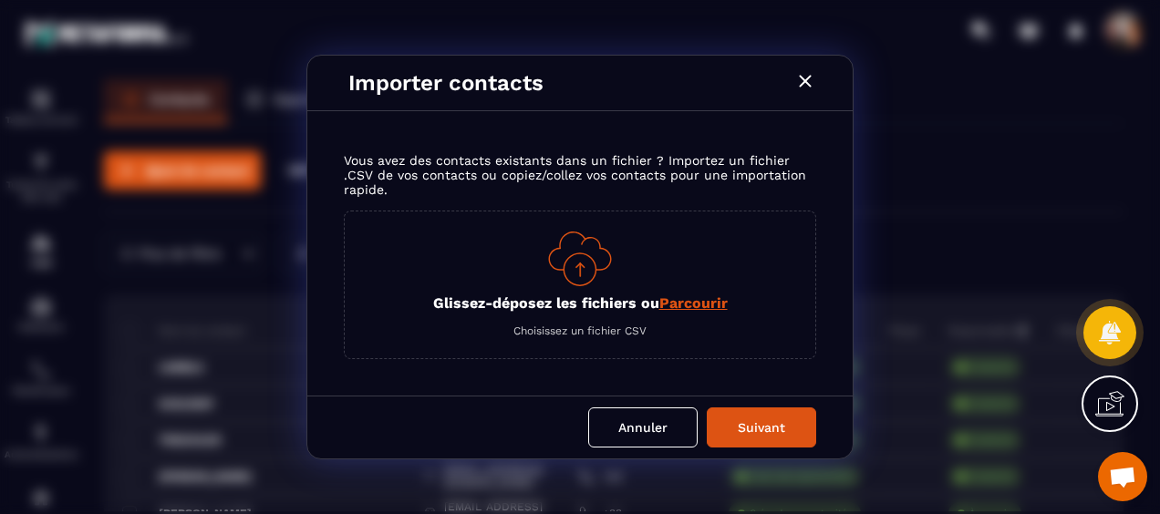
click at [688, 303] on span "Parcourir" at bounding box center [693, 302] width 68 height 17
click at [0, 0] on input "Glissez-déposez les fichiers ou Parcourir" at bounding box center [0, 0] width 0 height 0
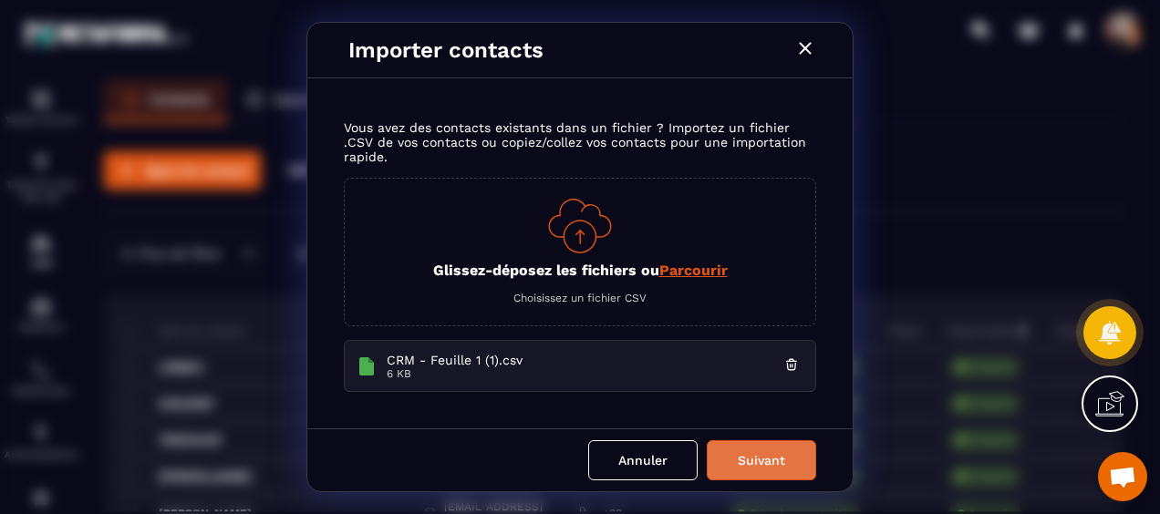
click at [768, 461] on button "Suivant" at bounding box center [761, 460] width 109 height 40
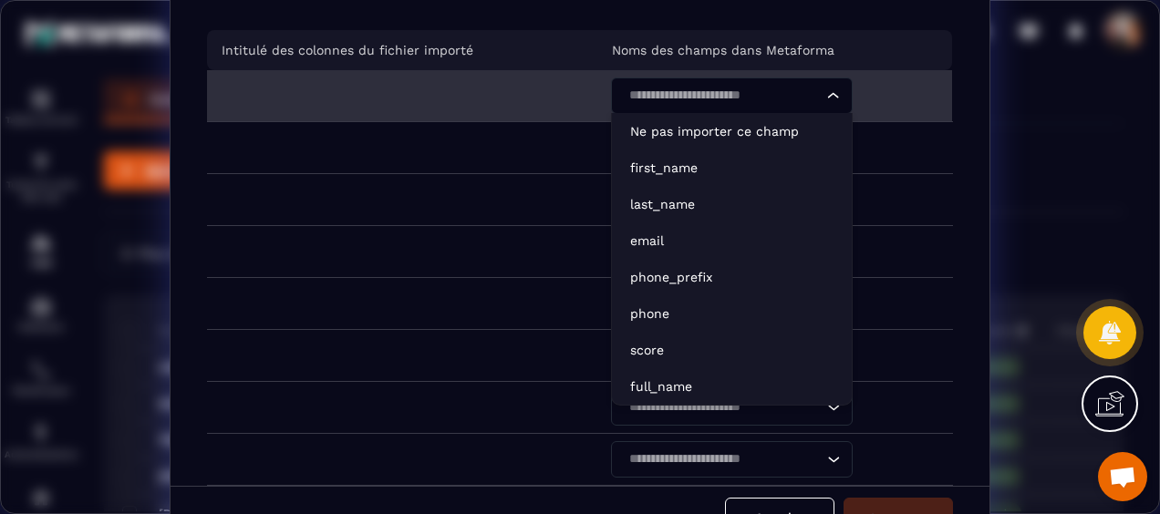
click at [828, 95] on icon "Search for option" at bounding box center [833, 94] width 11 height 5
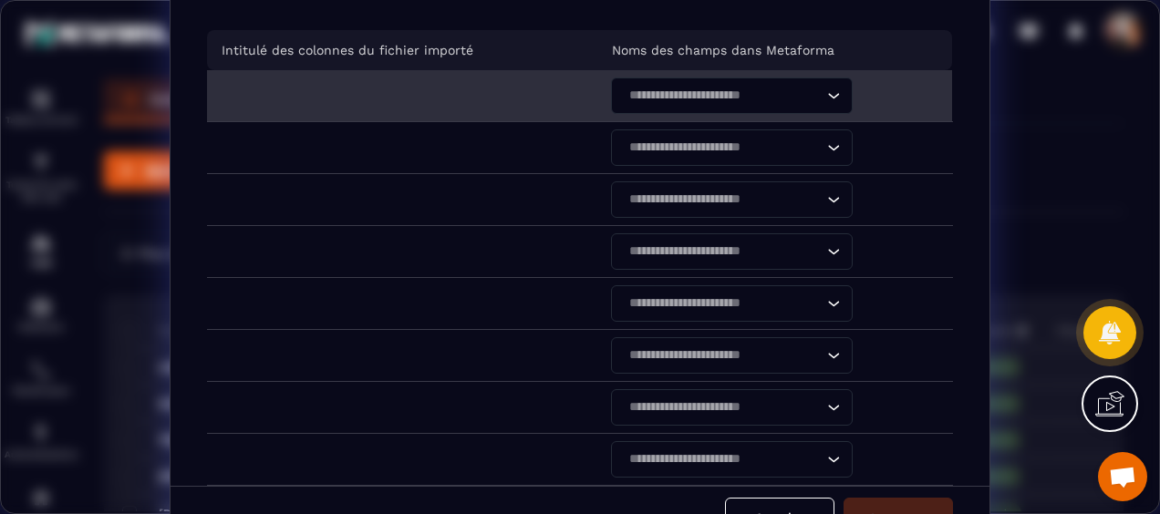
click at [824, 95] on icon "Search for option" at bounding box center [833, 96] width 18 height 18
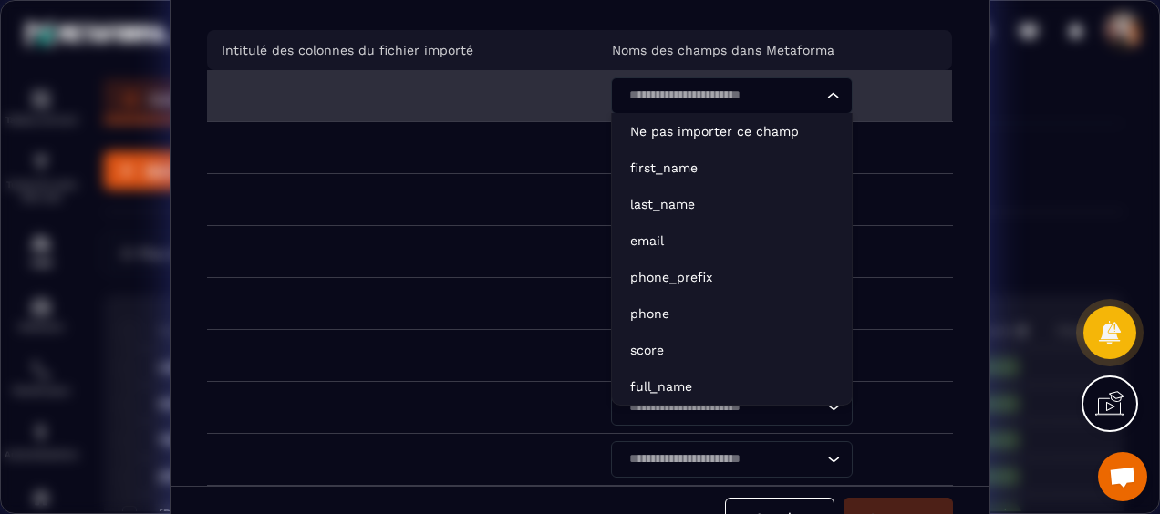
click at [825, 88] on icon "Search for option" at bounding box center [833, 96] width 18 height 18
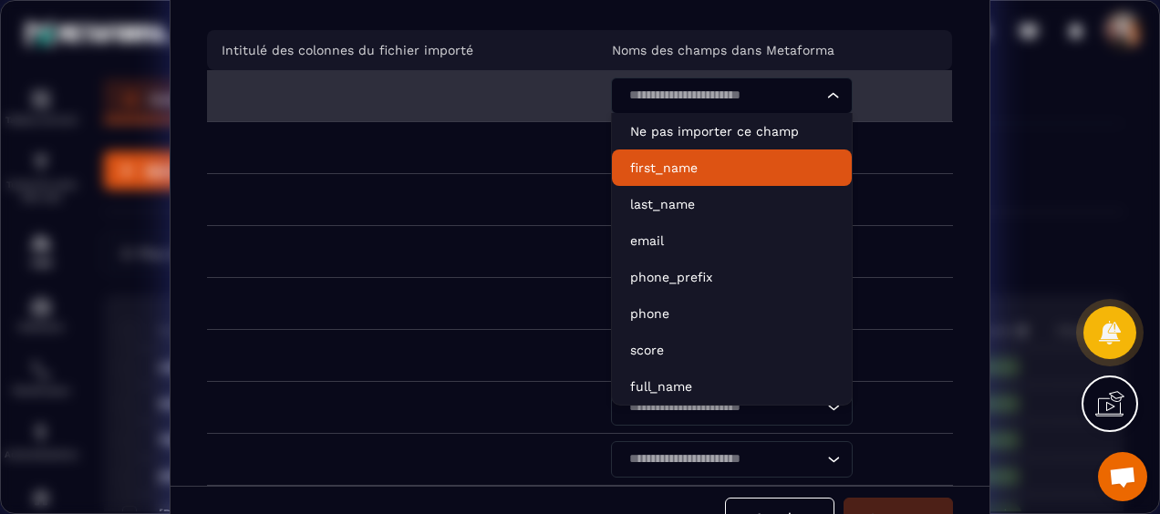
click at [727, 163] on p "first_name" at bounding box center [731, 168] width 203 height 18
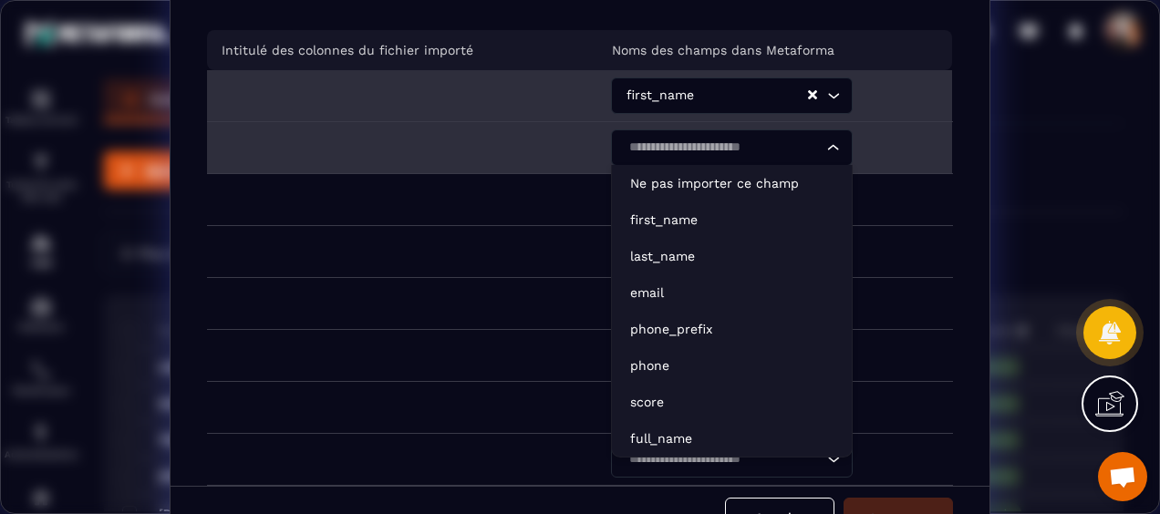
click at [824, 139] on icon "Search for option" at bounding box center [833, 148] width 18 height 18
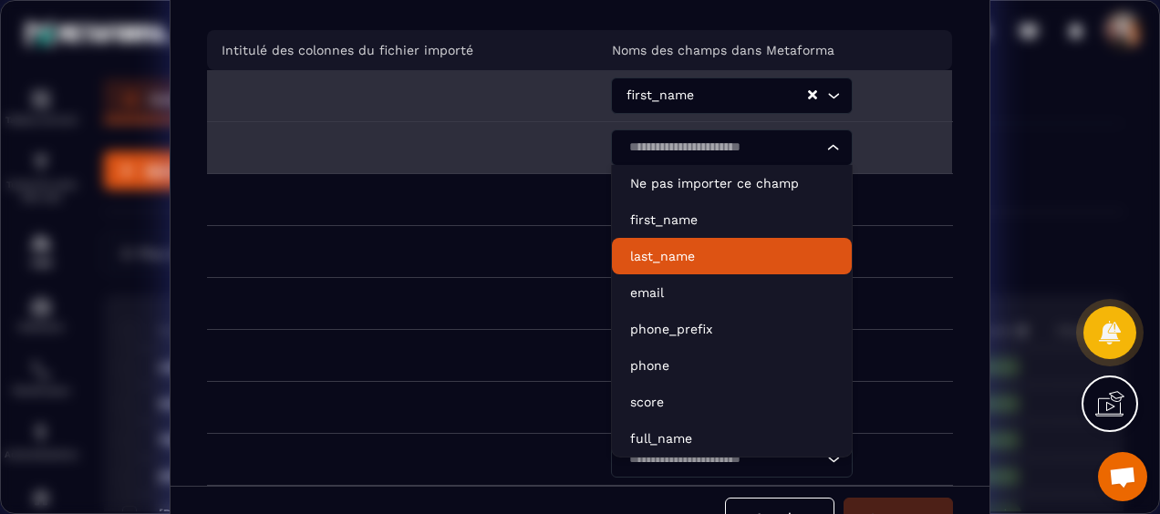
click at [686, 250] on p "last_name" at bounding box center [731, 256] width 203 height 18
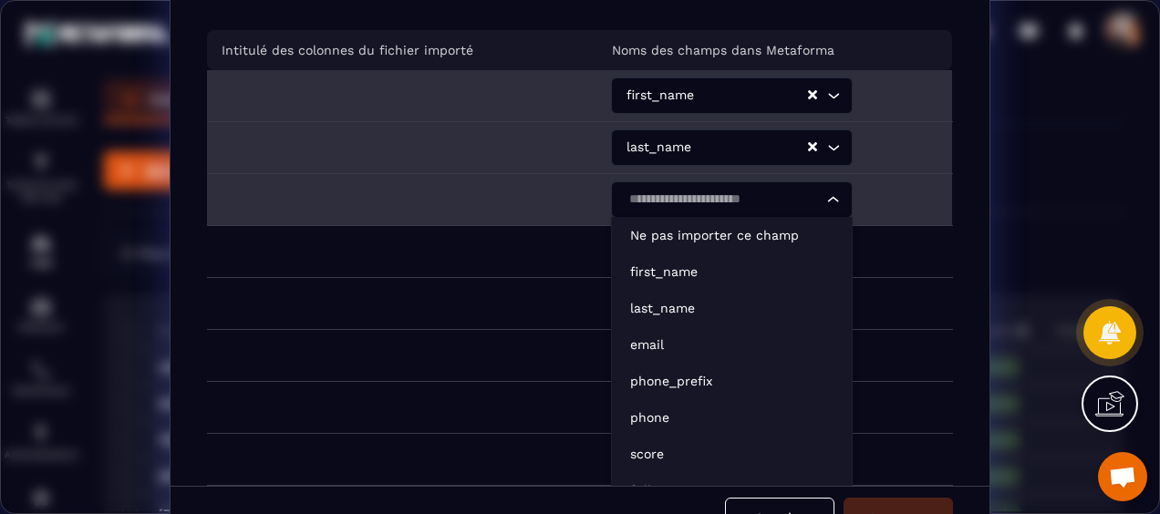
click at [824, 197] on icon "Search for option" at bounding box center [833, 200] width 18 height 18
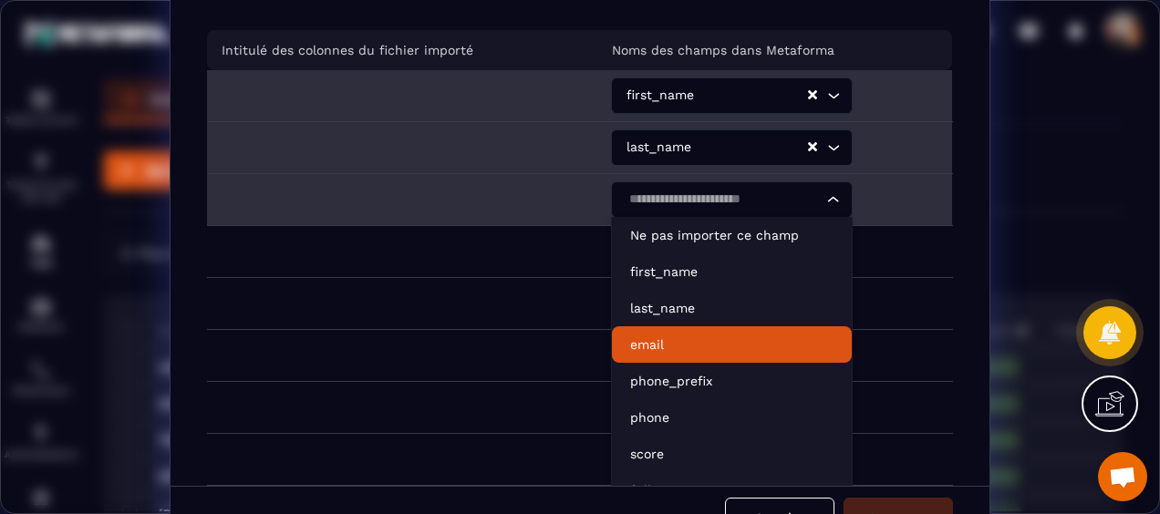
click at [711, 348] on p "email" at bounding box center [731, 344] width 203 height 18
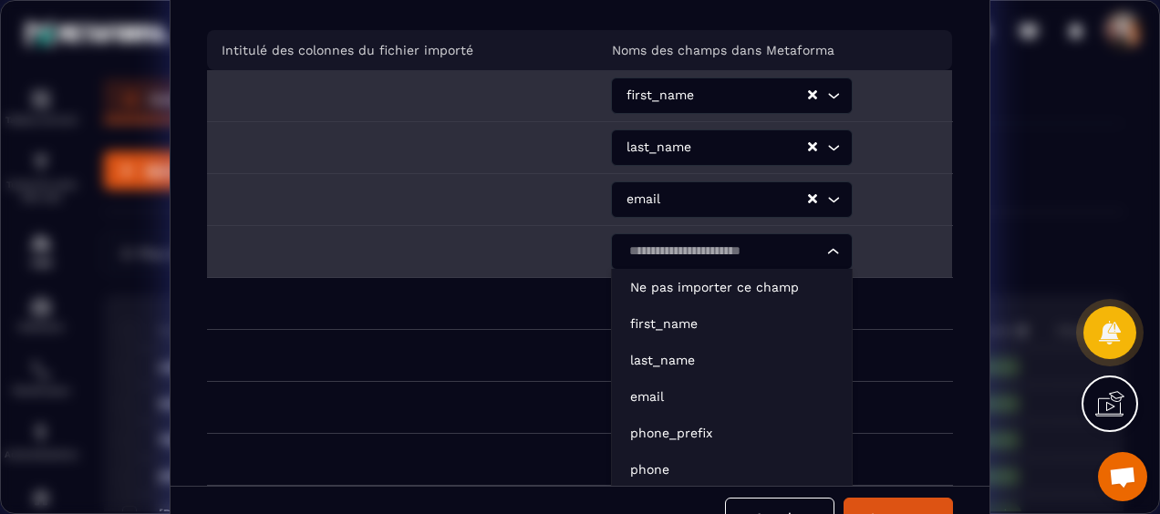
click at [824, 255] on icon "Search for option" at bounding box center [833, 251] width 18 height 18
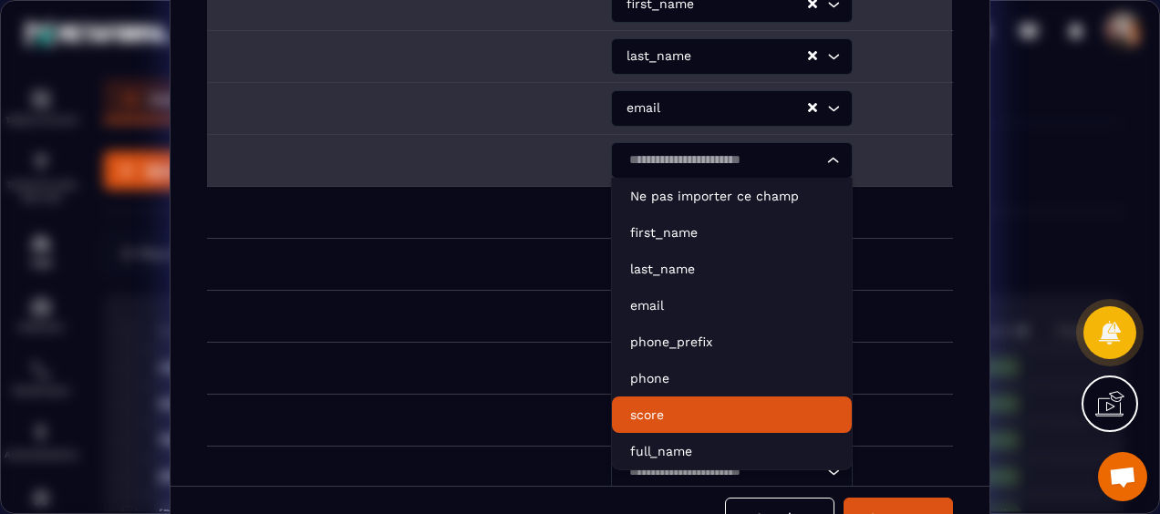
scroll to position [182, 0]
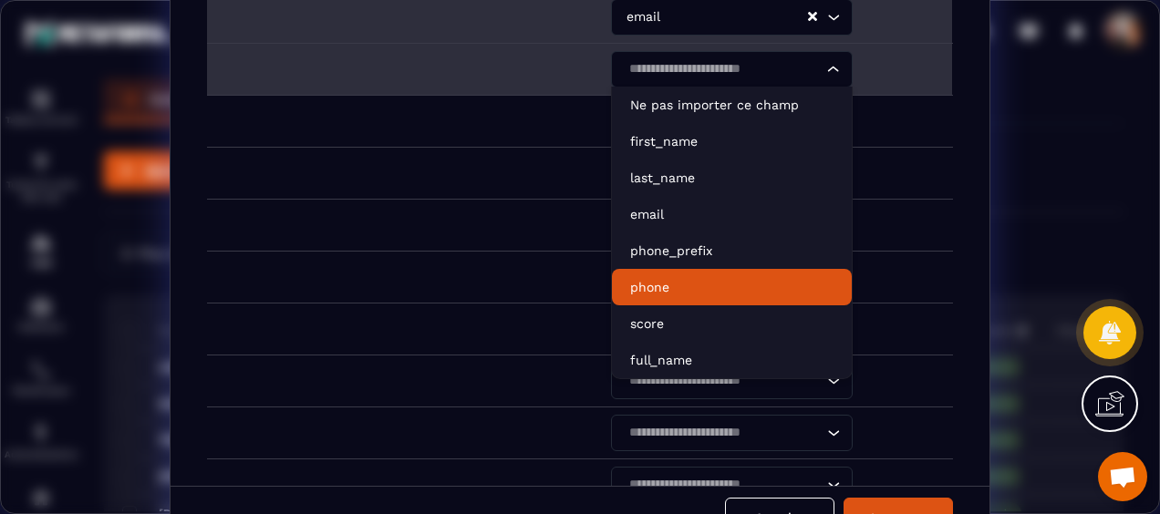
click at [714, 284] on p "phone" at bounding box center [731, 287] width 203 height 18
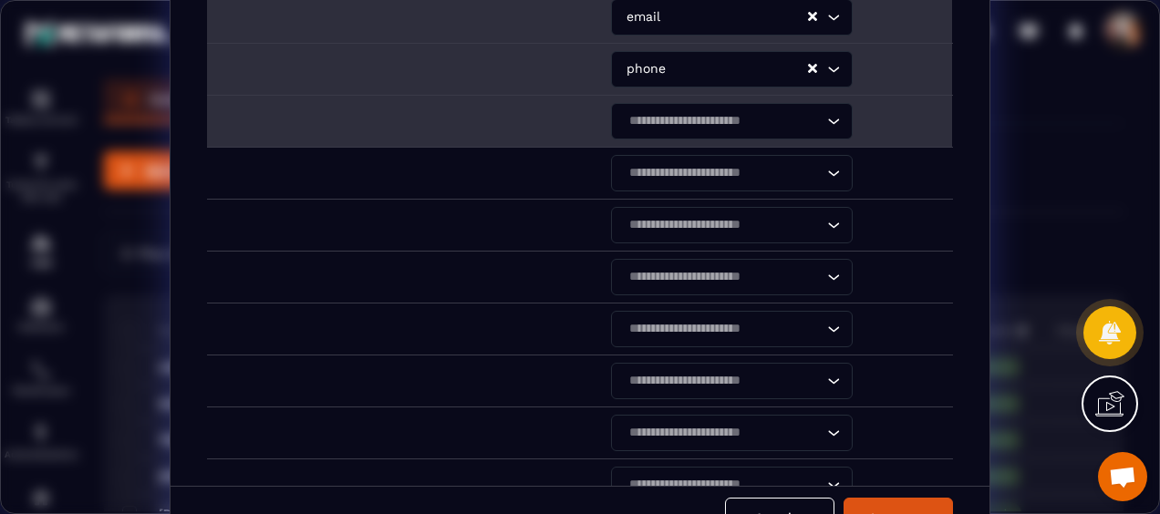
click at [810, 122] on div "Search for option" at bounding box center [722, 121] width 203 height 36
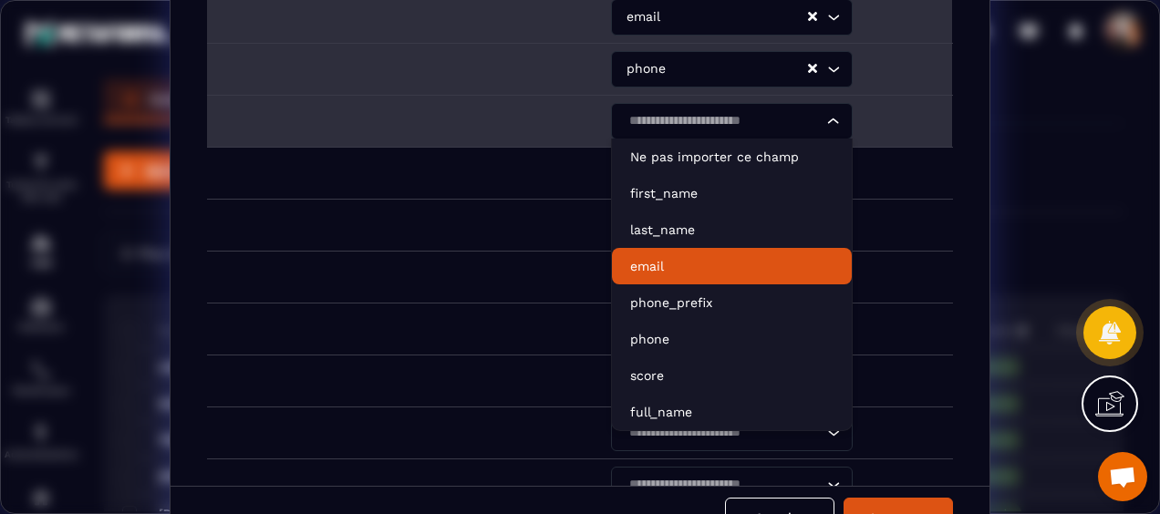
click at [696, 270] on p "email" at bounding box center [731, 266] width 203 height 18
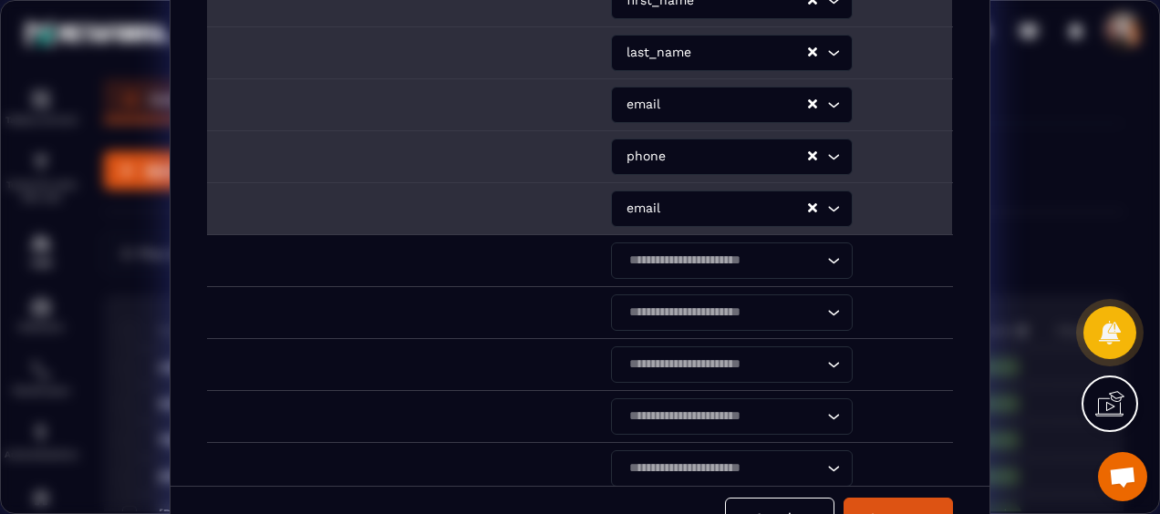
scroll to position [0, 0]
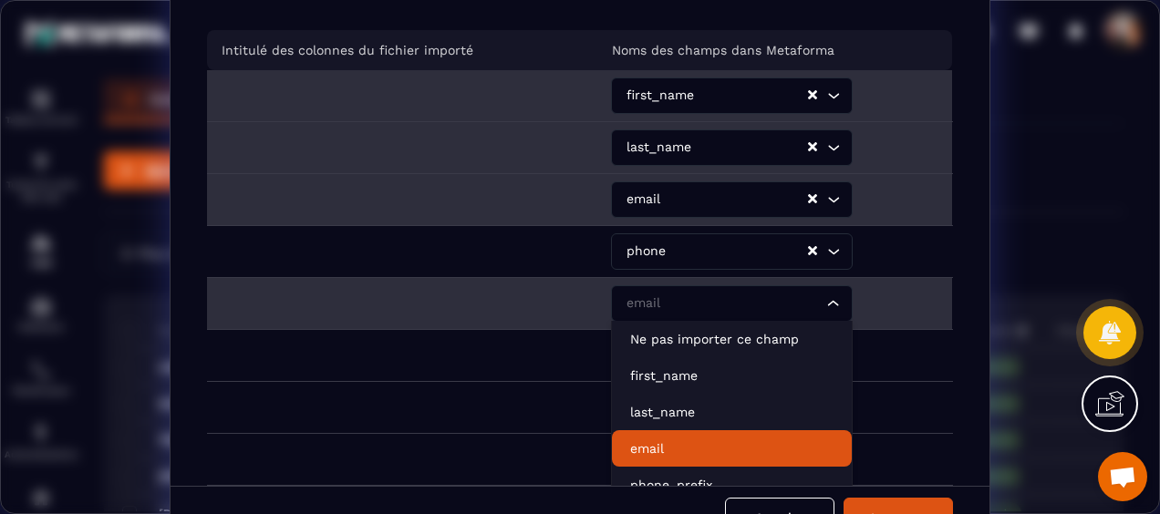
click at [826, 302] on icon "Search for option" at bounding box center [833, 303] width 18 height 18
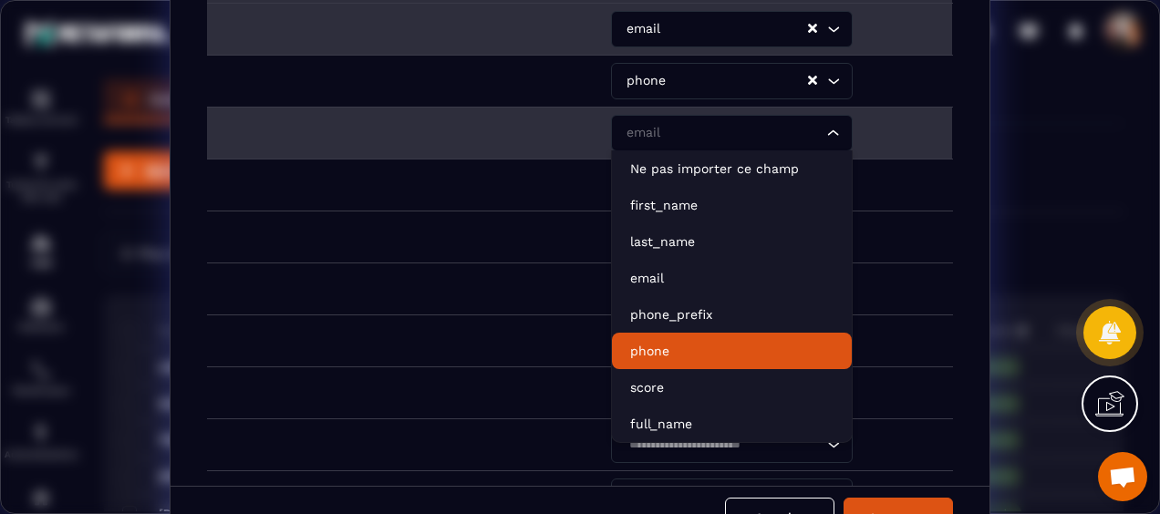
scroll to position [182, 0]
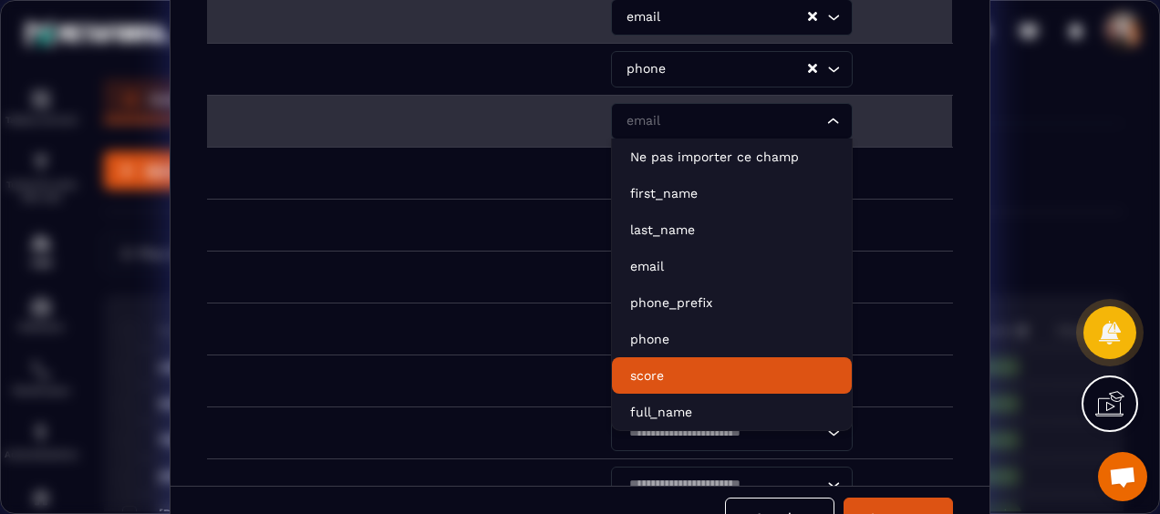
click at [698, 370] on p "score" at bounding box center [731, 375] width 203 height 18
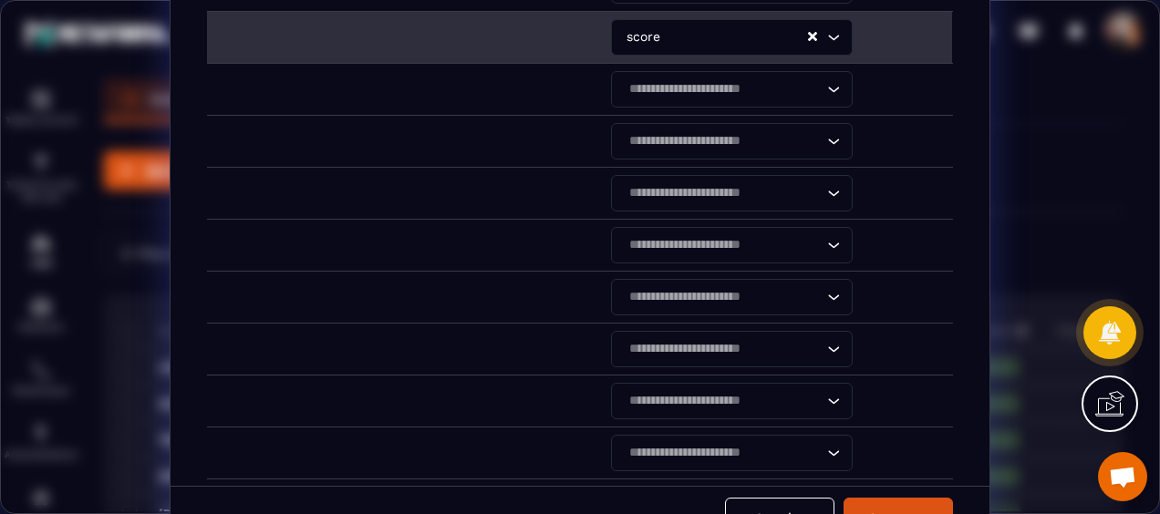
scroll to position [365, 0]
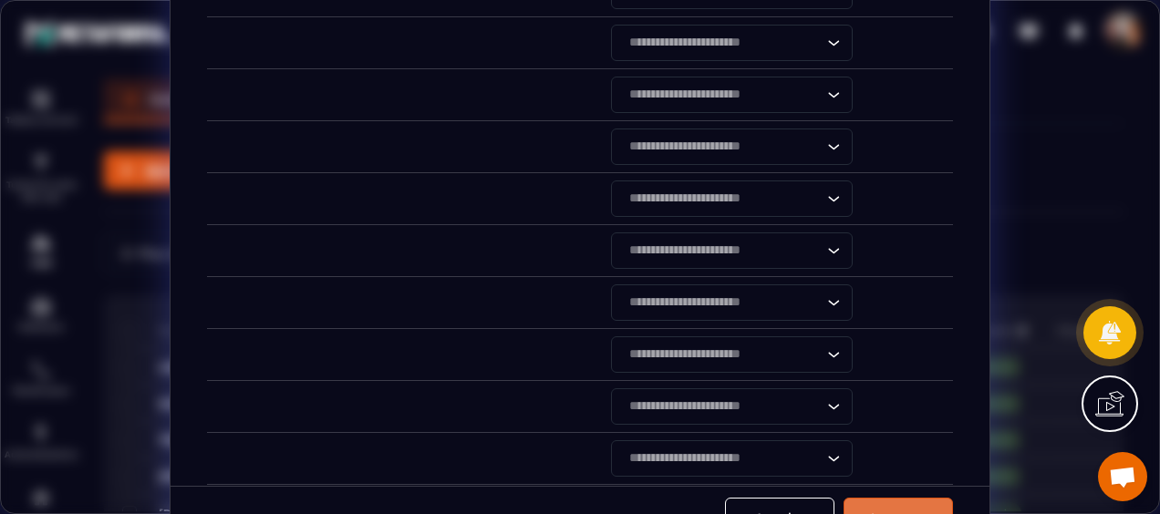
click at [892, 503] on button "Importer" at bounding box center [897, 518] width 109 height 40
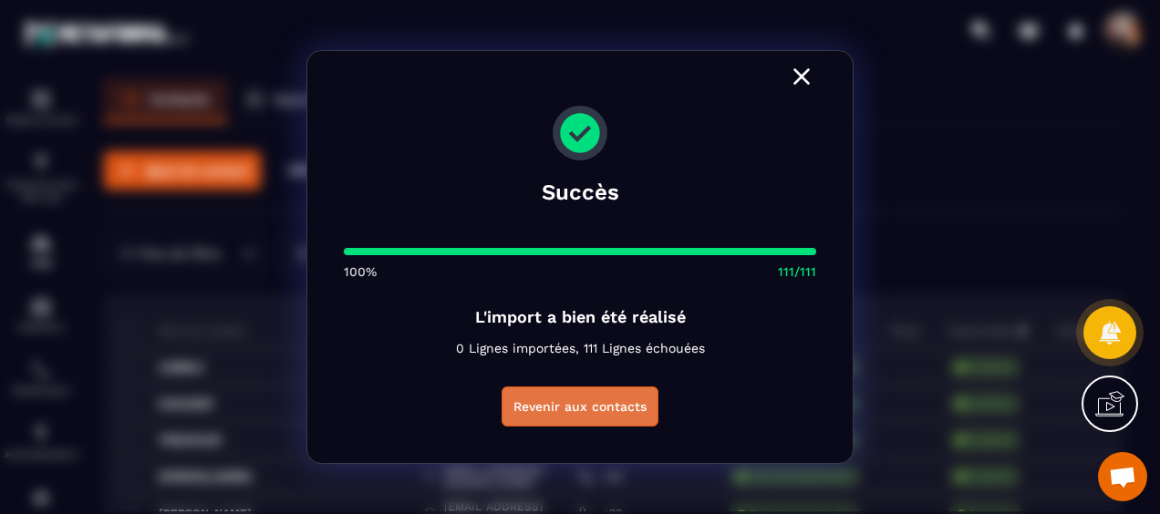
click at [577, 409] on button "Revenir aux contacts" at bounding box center [579, 407] width 157 height 40
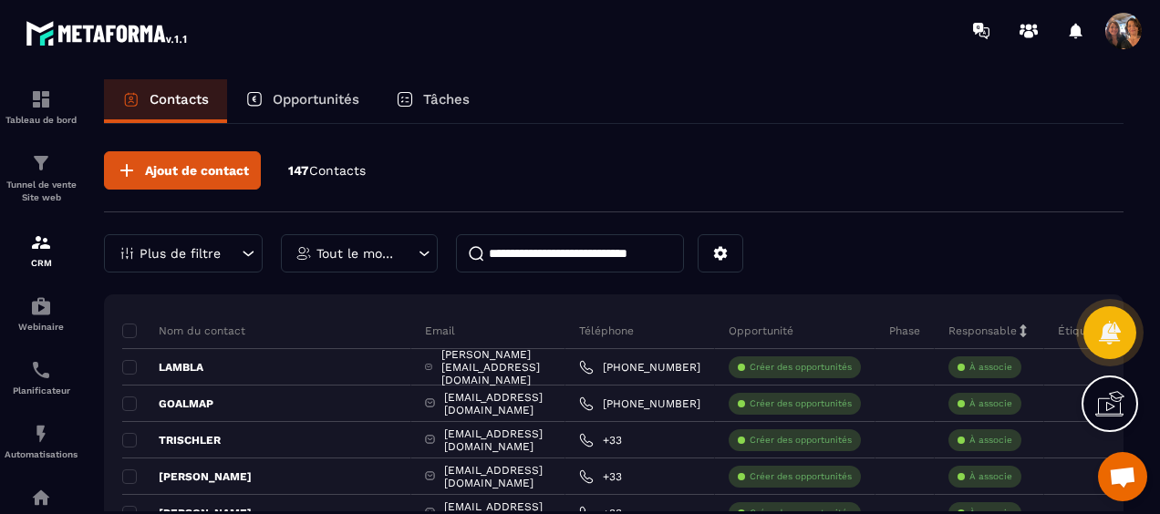
click at [246, 248] on icon at bounding box center [248, 253] width 18 height 18
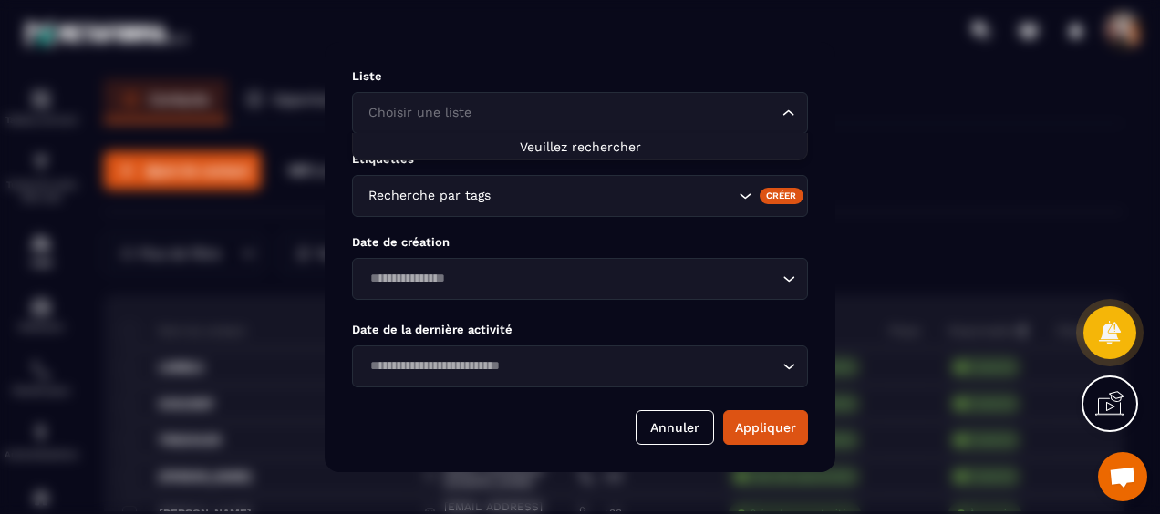
click at [655, 103] on input "Search for option" at bounding box center [571, 113] width 414 height 20
click at [602, 118] on input "Search for option" at bounding box center [571, 113] width 414 height 20
click at [895, 157] on div "Modal window" at bounding box center [580, 257] width 1160 height 514
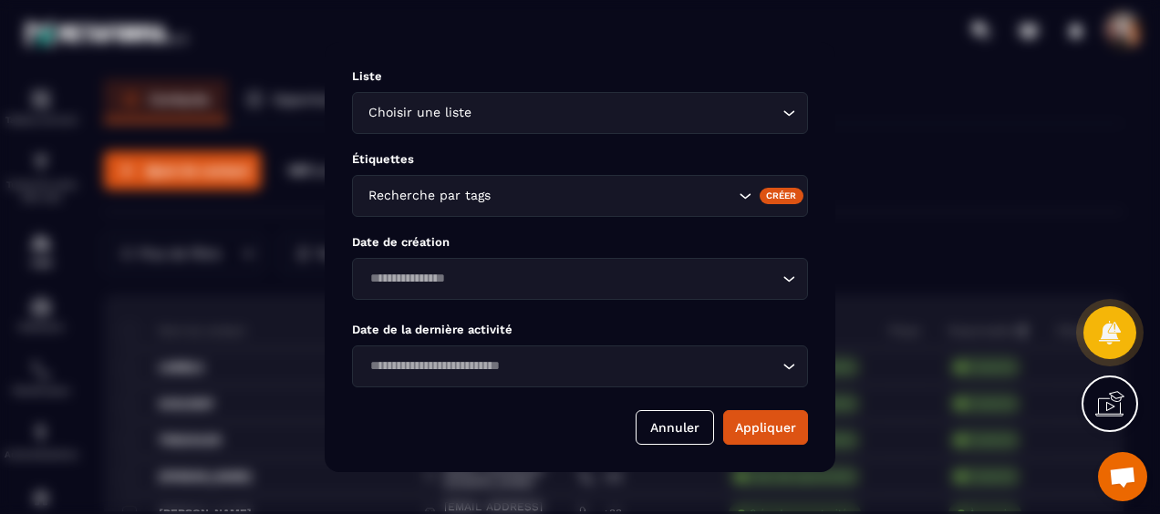
click at [603, 38] on div "Modal window" at bounding box center [580, 257] width 1160 height 514
click at [941, 244] on div "Modal window" at bounding box center [580, 257] width 1160 height 514
click at [674, 432] on button "Annuler" at bounding box center [674, 427] width 78 height 35
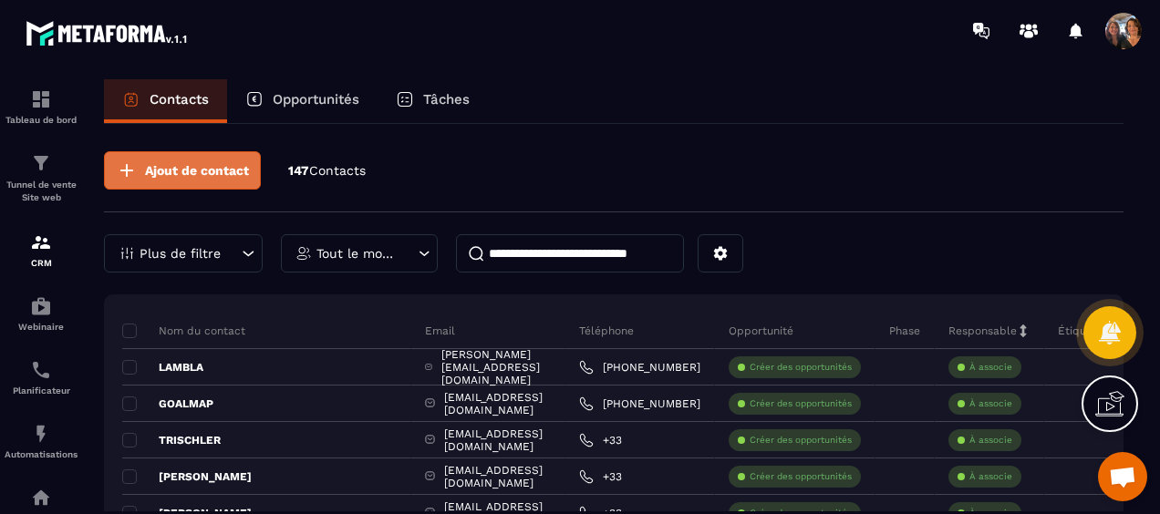
click at [211, 169] on span "Ajout de contact" at bounding box center [197, 170] width 104 height 18
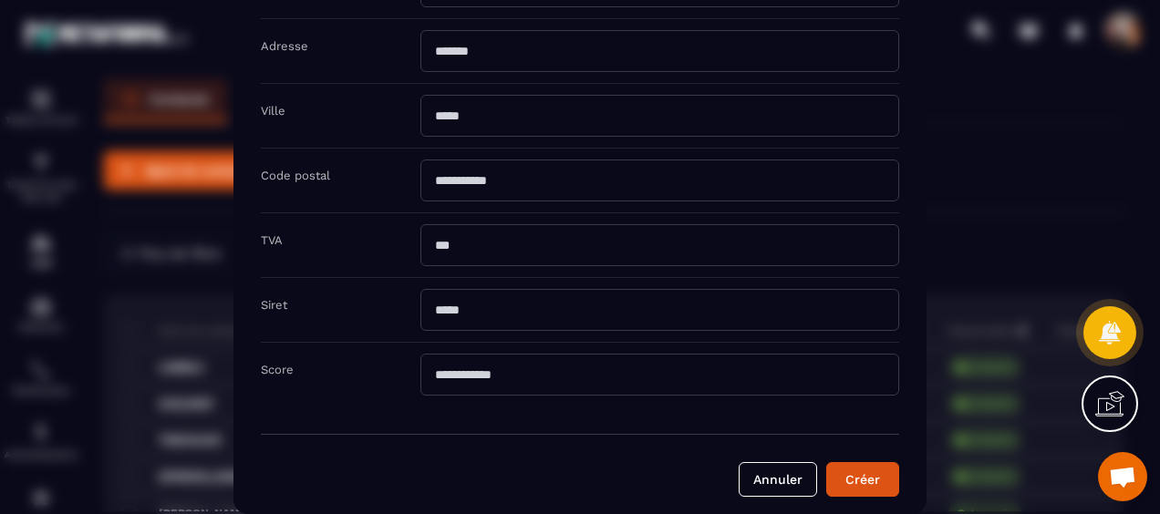
scroll to position [15, 0]
click at [778, 462] on button "Annuler" at bounding box center [777, 479] width 78 height 35
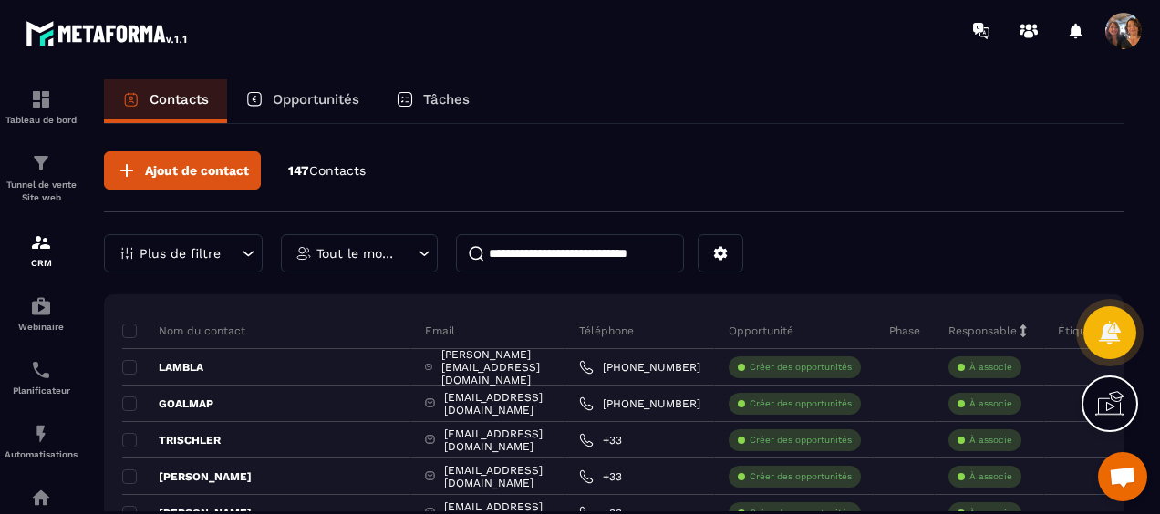
scroll to position [0, 0]
click at [176, 174] on span "Ajout de contact" at bounding box center [197, 170] width 104 height 18
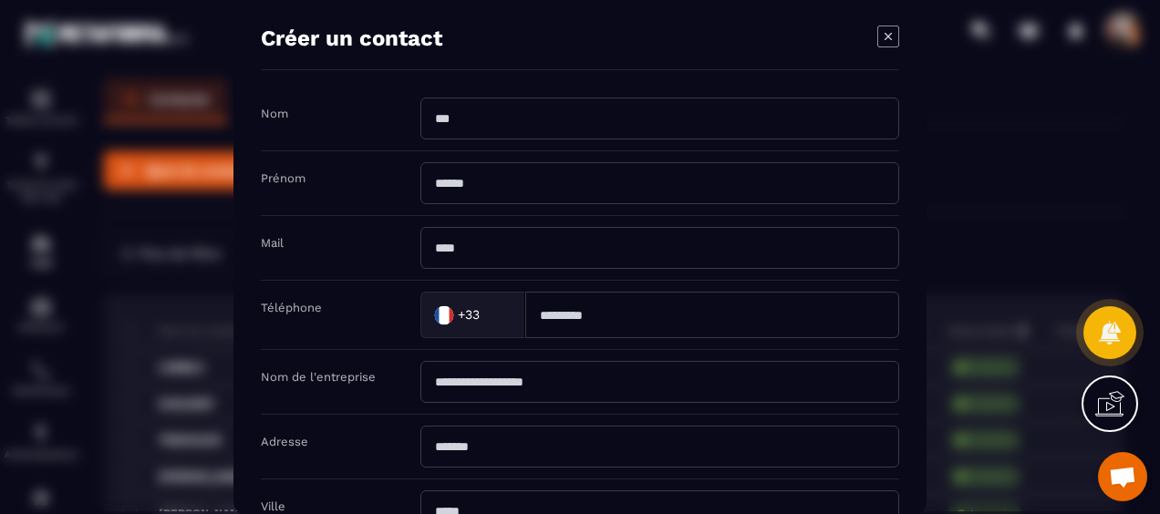
click at [518, 110] on input "Modal window" at bounding box center [659, 119] width 479 height 42
type input "**********"
type input "*"
type input "*******"
click at [511, 241] on input "Modal window" at bounding box center [659, 248] width 479 height 42
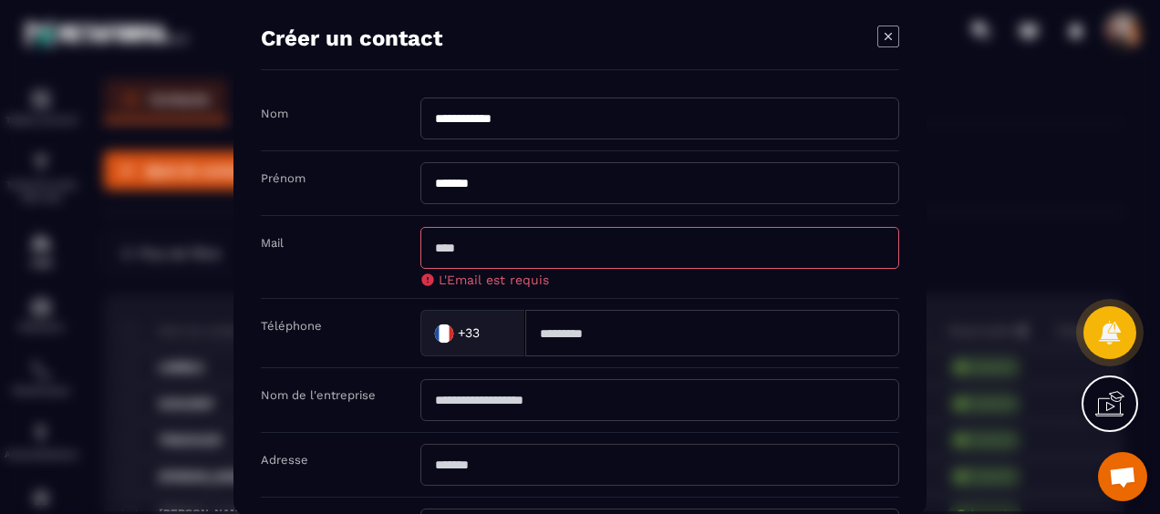
paste input "**********"
type input "**********"
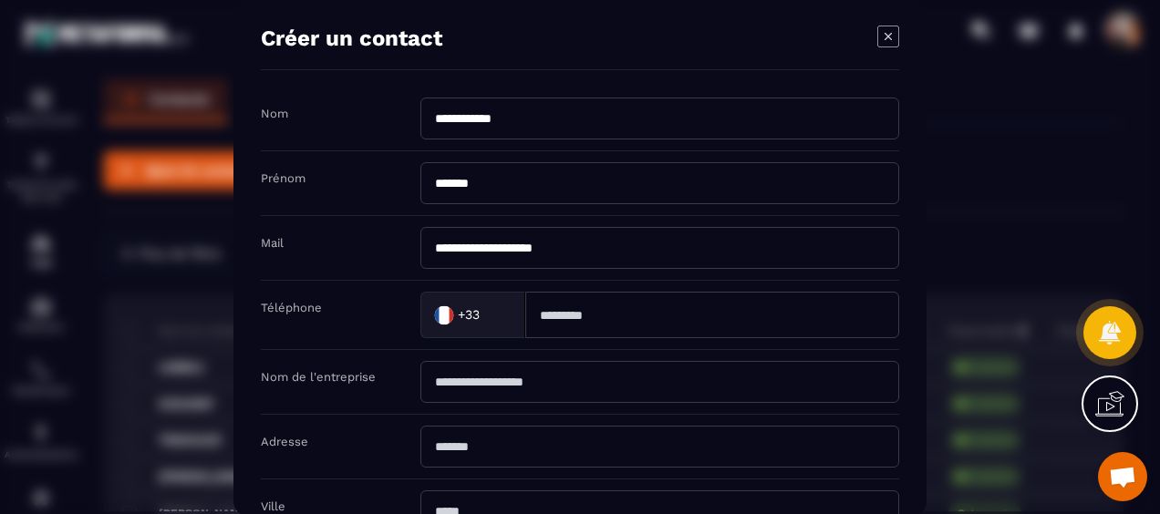
drag, startPoint x: 538, startPoint y: 118, endPoint x: 394, endPoint y: 116, distance: 144.0
click at [394, 116] on div "**********" at bounding box center [580, 125] width 638 height 54
type input "**********"
click at [610, 315] on input "Modal window" at bounding box center [712, 315] width 374 height 46
paste input "**********"
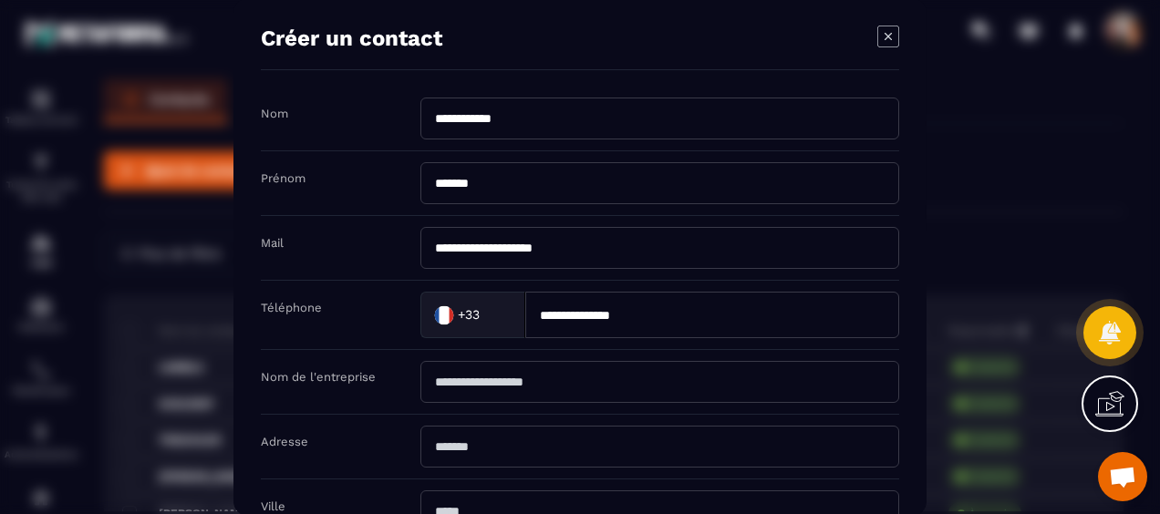
type input "**********"
click at [481, 387] on input "Modal window" at bounding box center [659, 382] width 479 height 42
type input "**********"
click at [581, 450] on input "Modal window" at bounding box center [659, 447] width 479 height 42
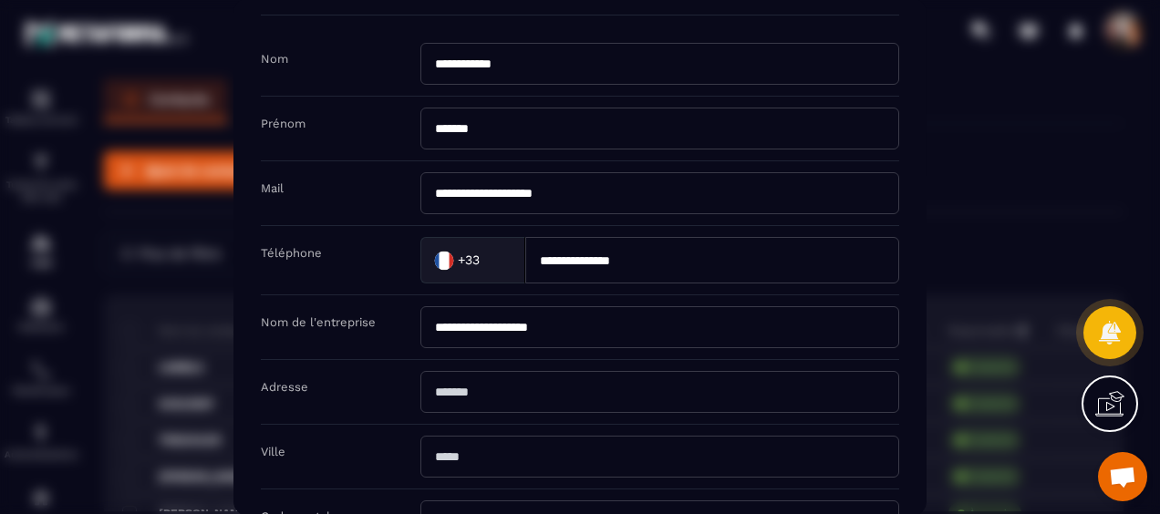
scroll to position [91, 0]
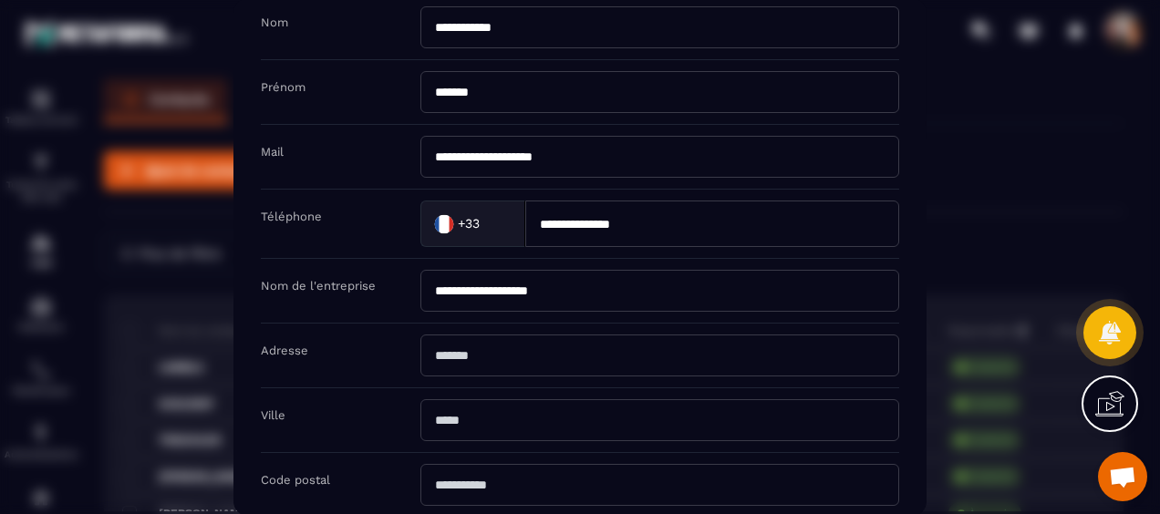
click at [438, 359] on input "Modal window" at bounding box center [659, 356] width 479 height 42
type input "********"
click at [476, 420] on input "Modal window" at bounding box center [659, 420] width 479 height 42
type input "**********"
click at [496, 484] on input "Modal window" at bounding box center [659, 485] width 479 height 42
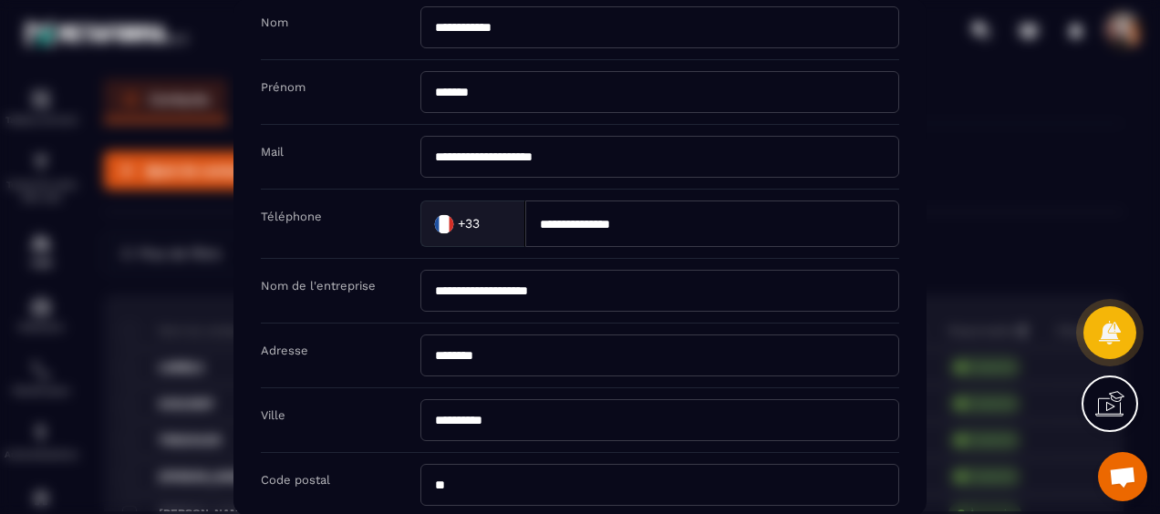
type input "*"
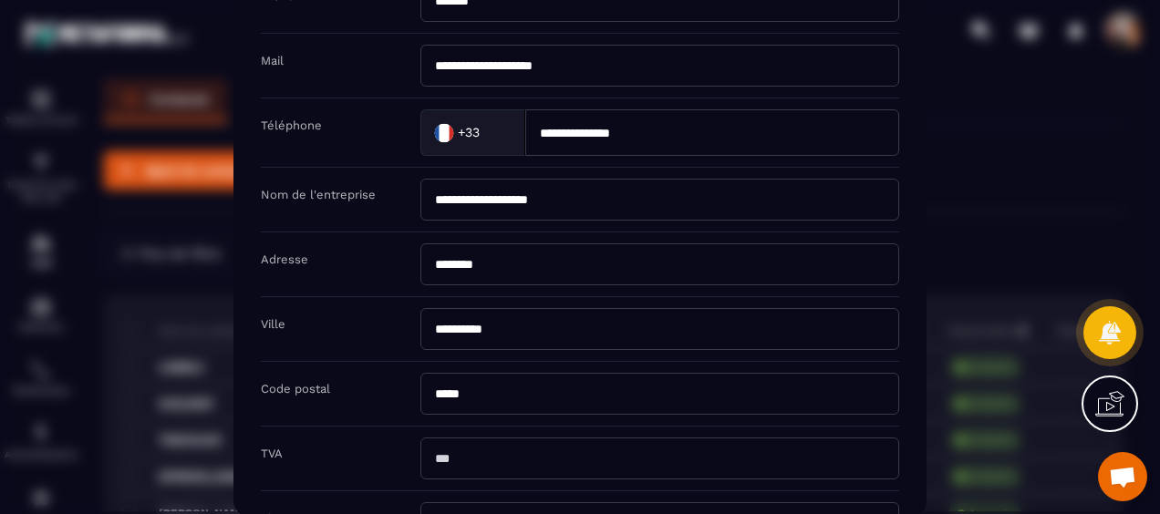
type input "*****"
click at [506, 458] on input "Modal window" at bounding box center [659, 459] width 479 height 42
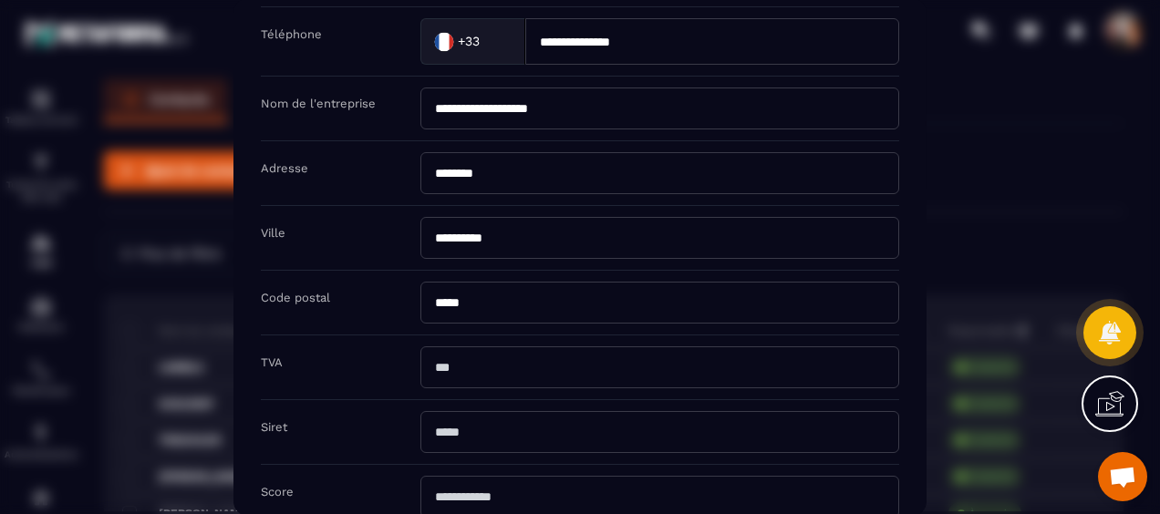
click at [527, 430] on input "Modal window" at bounding box center [659, 432] width 479 height 42
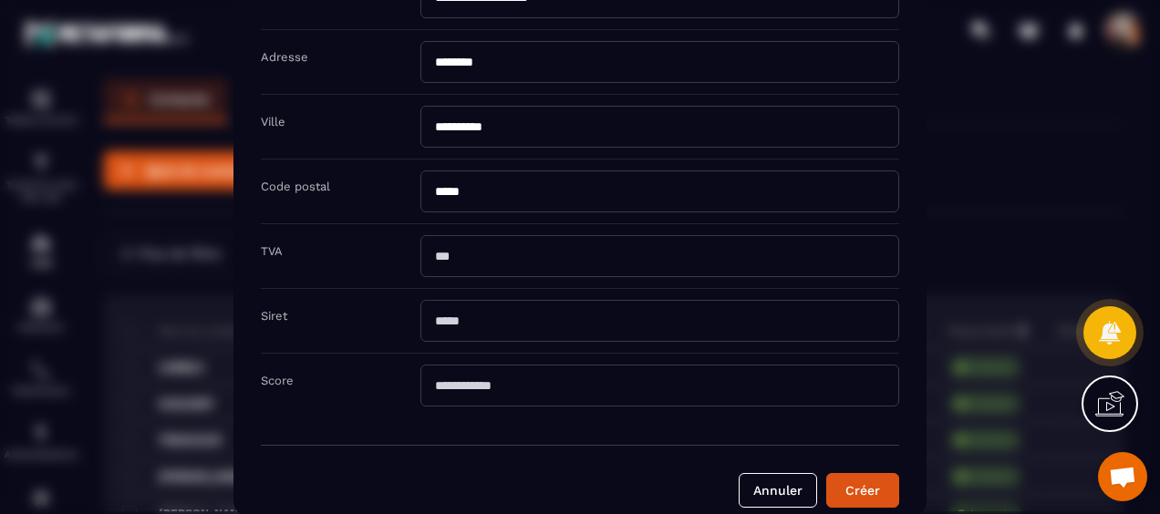
scroll to position [394, 0]
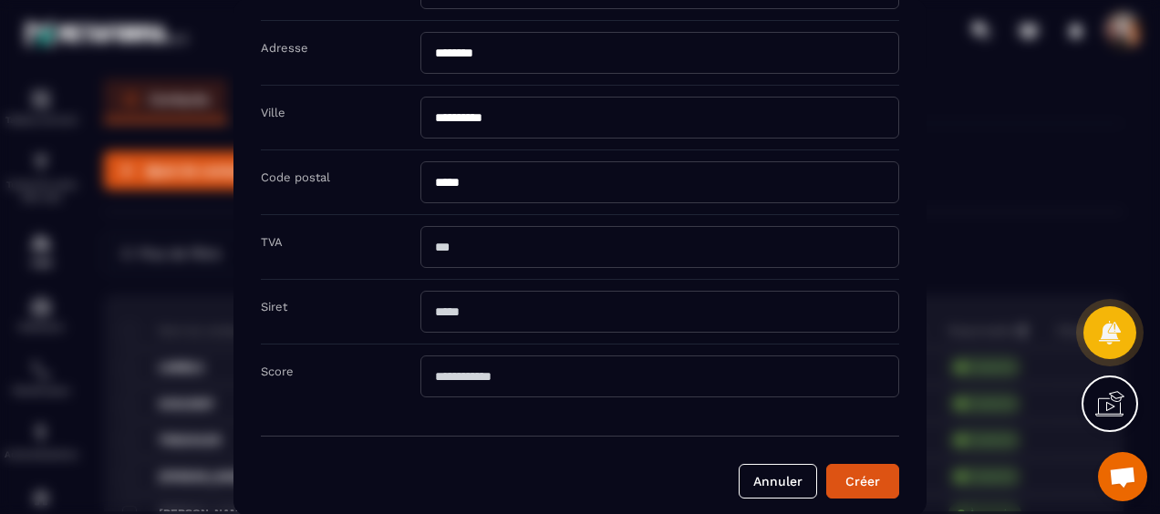
click at [520, 367] on input "*" at bounding box center [659, 377] width 479 height 42
click at [859, 474] on button "Créer" at bounding box center [862, 481] width 73 height 35
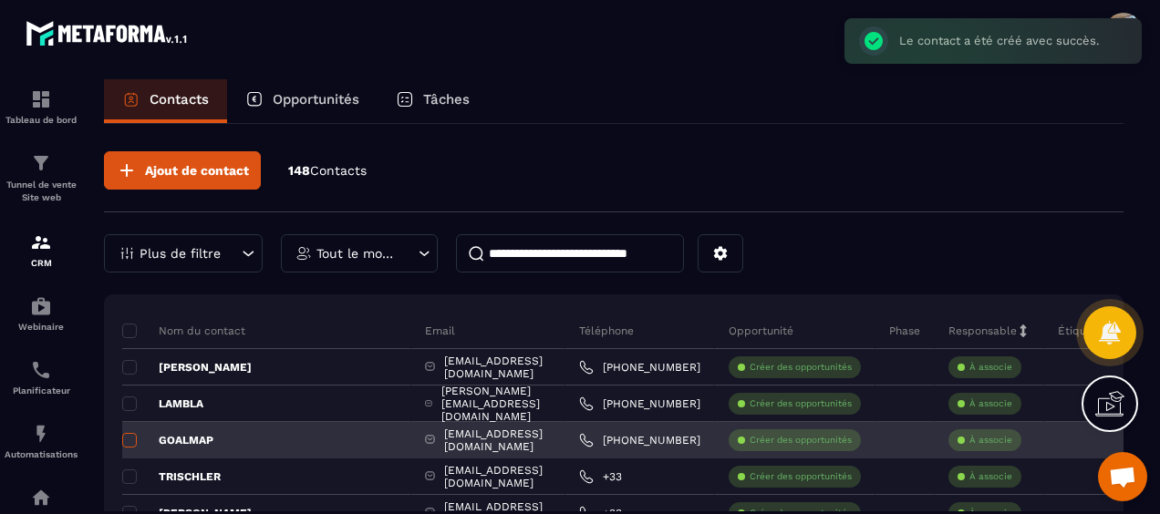
click at [128, 433] on span at bounding box center [129, 440] width 15 height 15
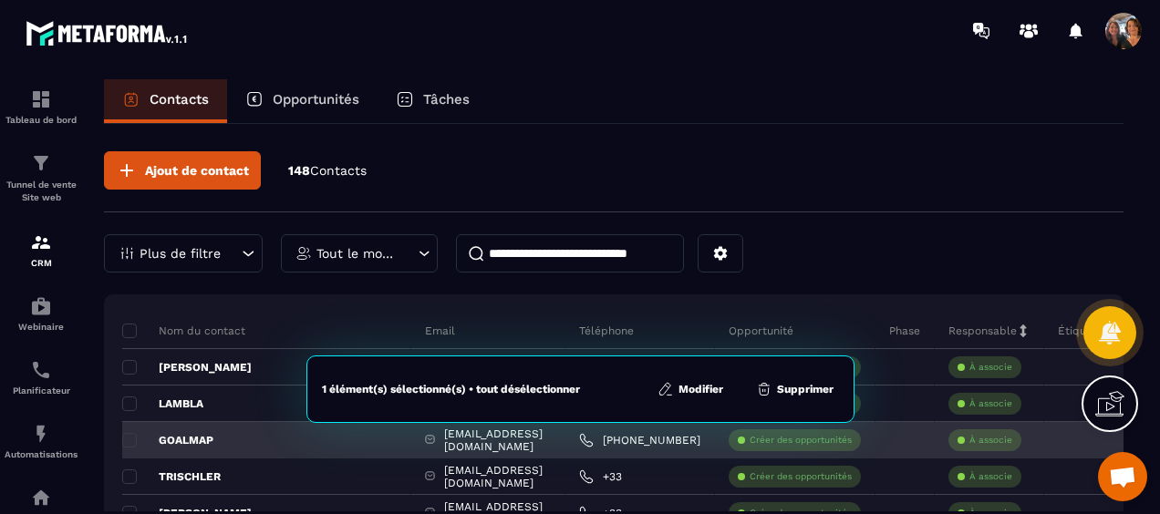
click at [137, 436] on p "GOALMAP" at bounding box center [167, 440] width 91 height 15
